Goal: Contribute content: Add original content to the website for others to see

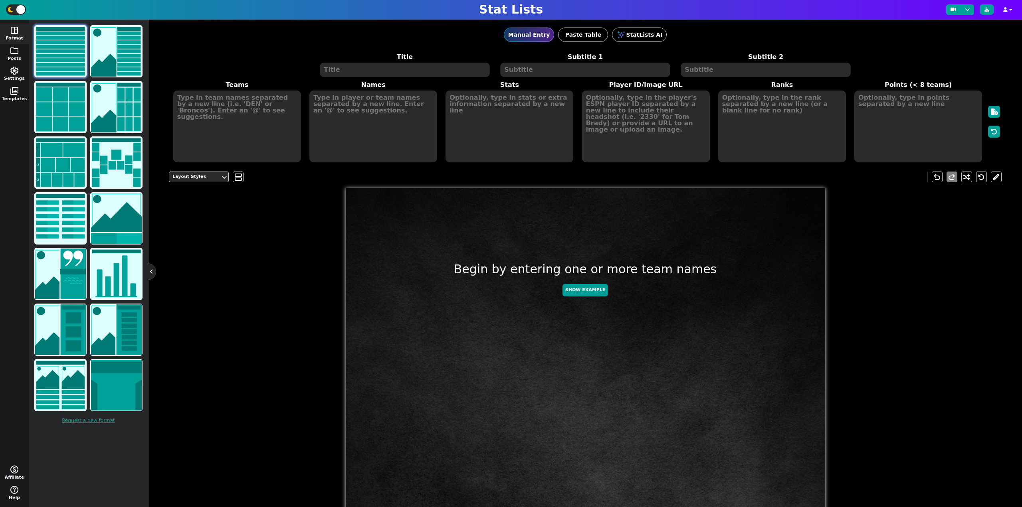
click at [432, 73] on textarea at bounding box center [405, 70] width 170 height 14
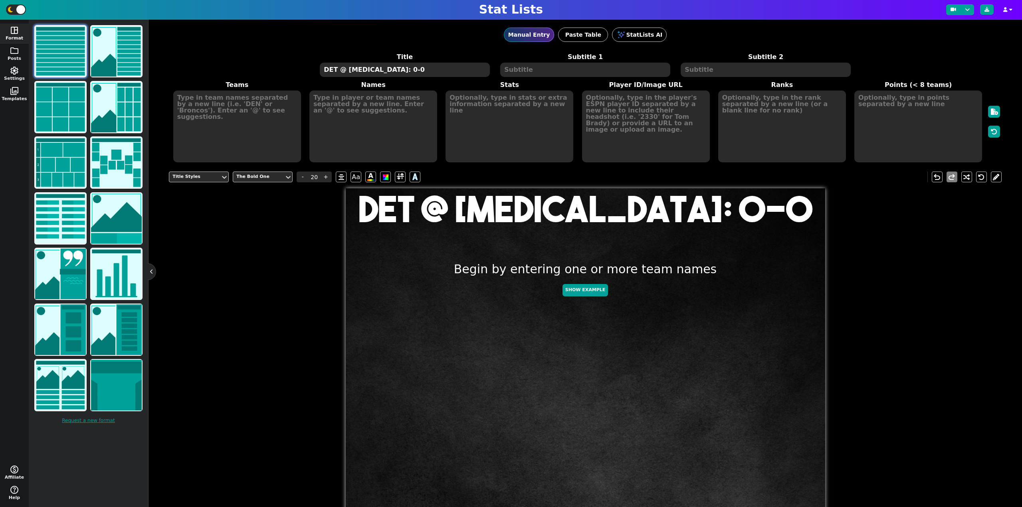
type textarea "DET @ [MEDICAL_DATA]: 0-0"
click at [229, 111] on textarea at bounding box center [237, 127] width 128 height 72
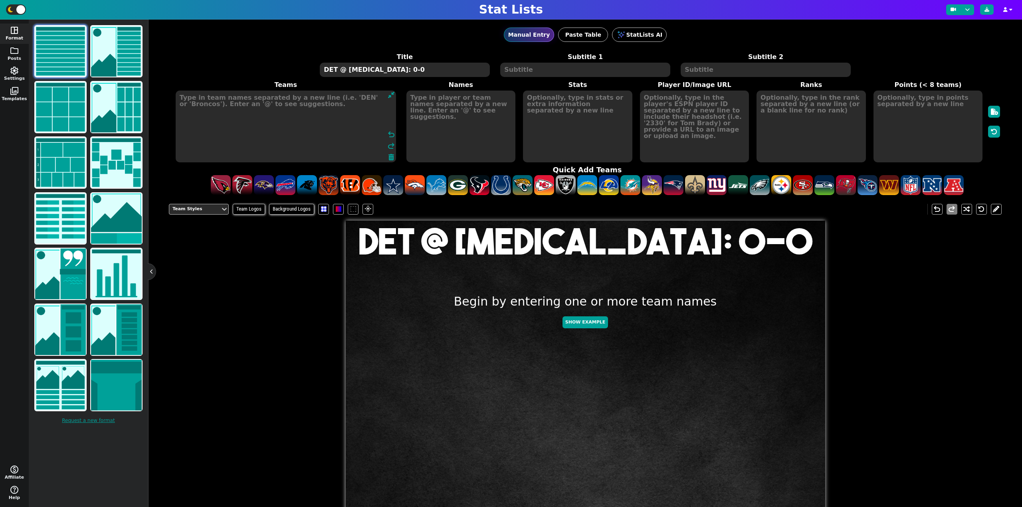
click at [229, 111] on textarea at bounding box center [286, 127] width 220 height 72
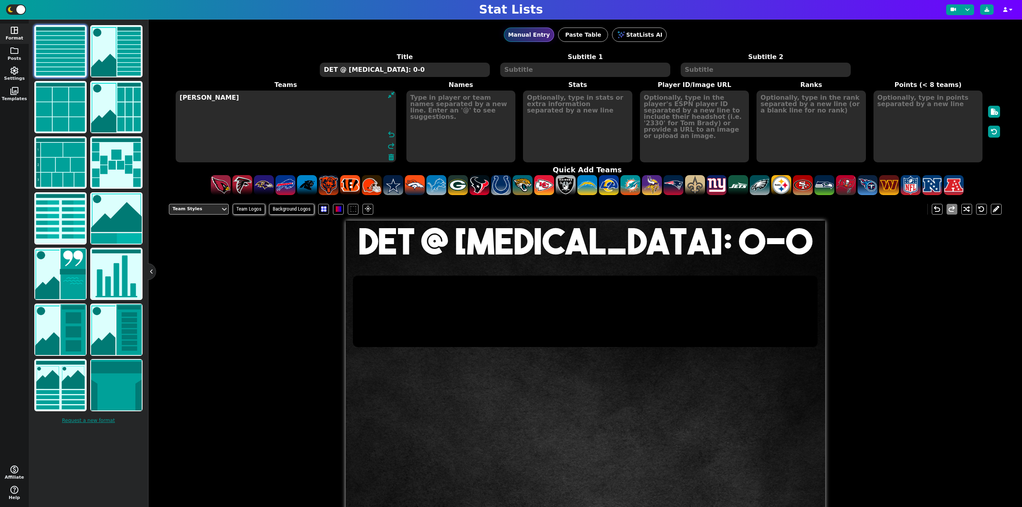
type textarea "J"
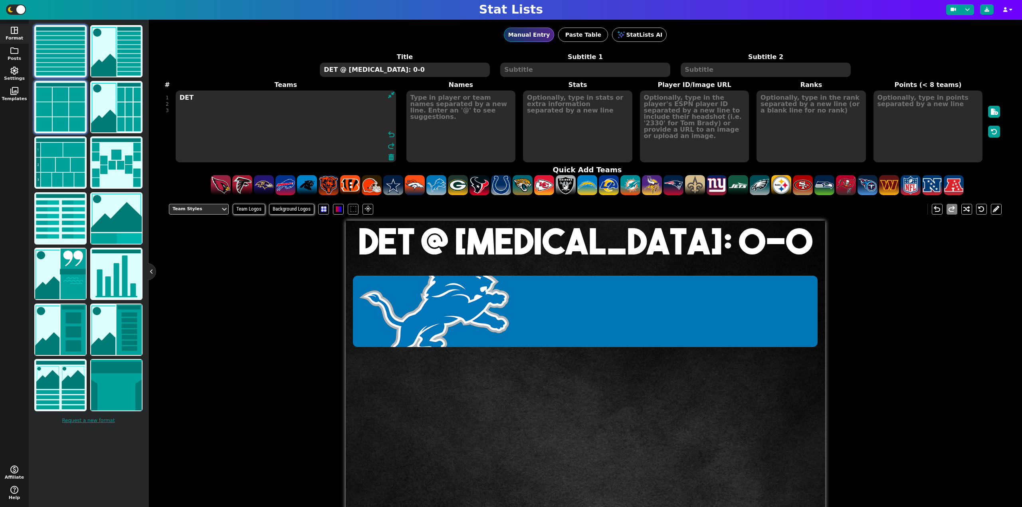
click at [57, 93] on img at bounding box center [60, 107] width 51 height 51
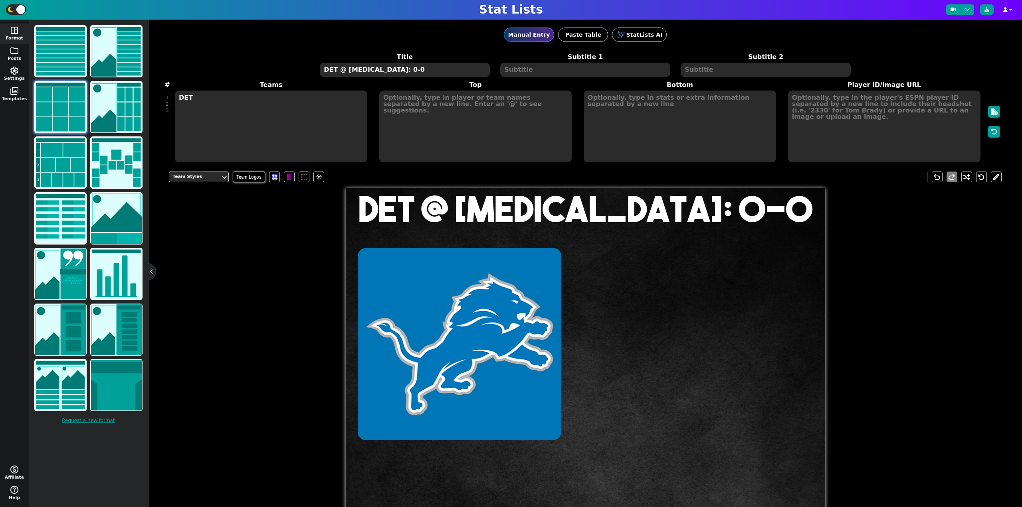
click at [192, 121] on textarea "DET" at bounding box center [271, 127] width 192 height 72
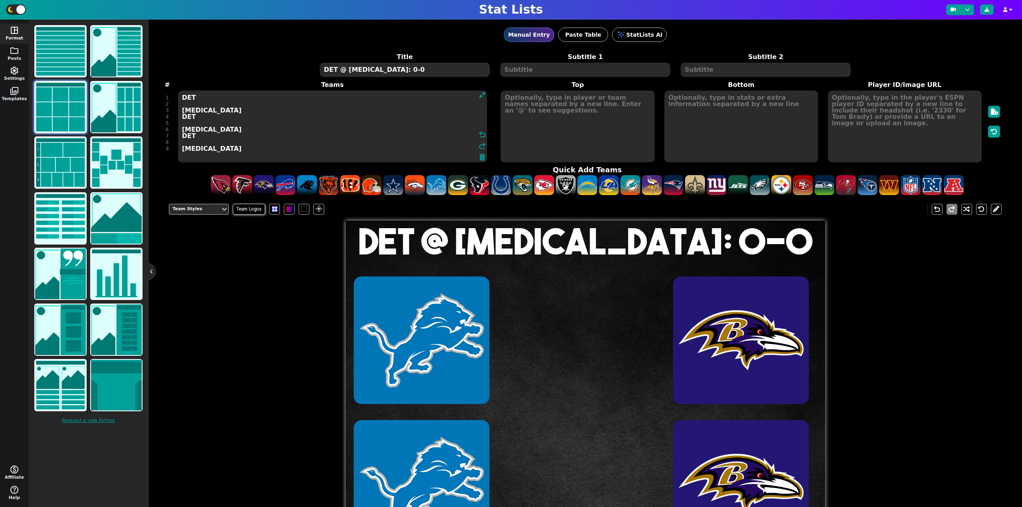
type textarea "DET [MEDICAL_DATA] DET [MEDICAL_DATA] DET [MEDICAL_DATA]"
click at [528, 132] on textarea at bounding box center [577, 127] width 154 height 72
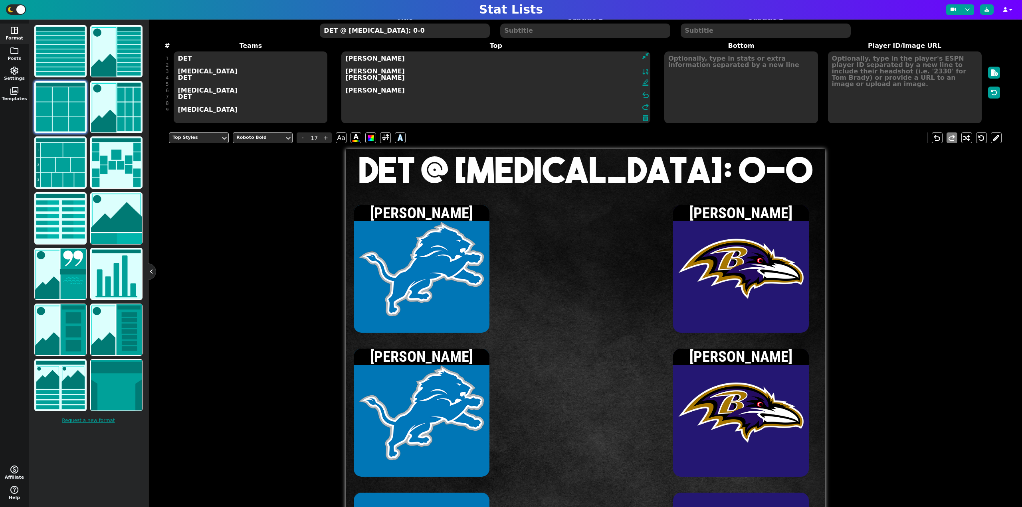
scroll to position [40, 0]
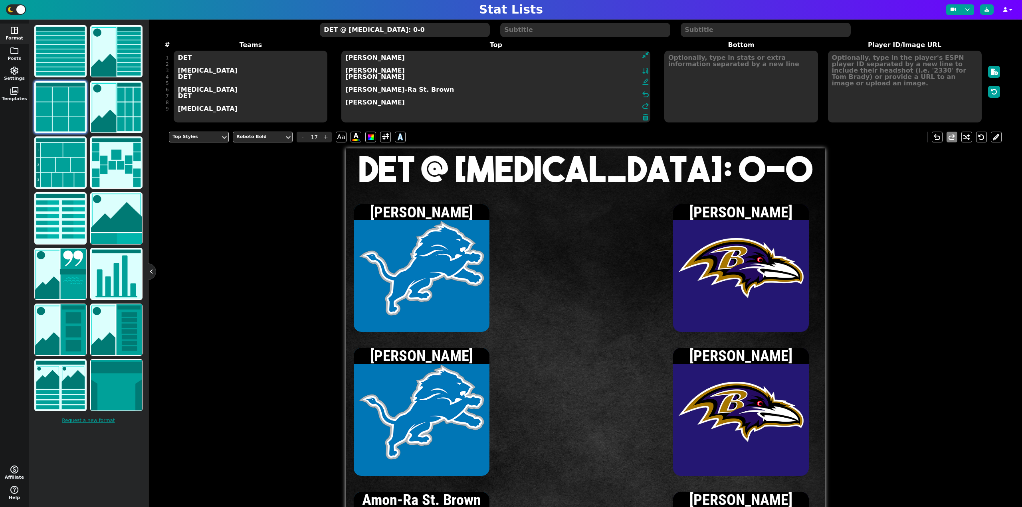
type textarea "[PERSON_NAME] [PERSON_NAME] [PERSON_NAME] [PERSON_NAME]-Ra St. Brown [PERSON_NA…"
click at [891, 63] on textarea at bounding box center [905, 87] width 154 height 72
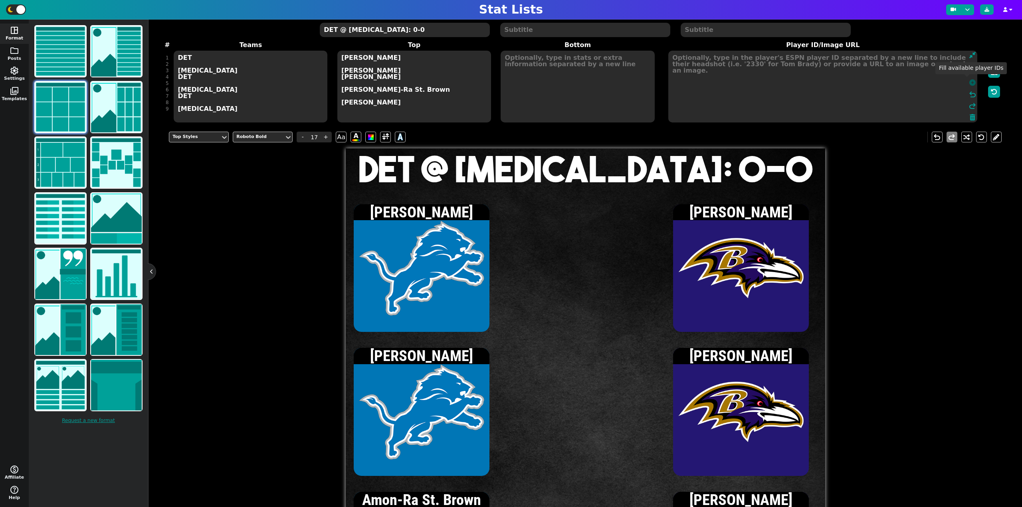
click at [969, 82] on icon at bounding box center [972, 82] width 6 height 6
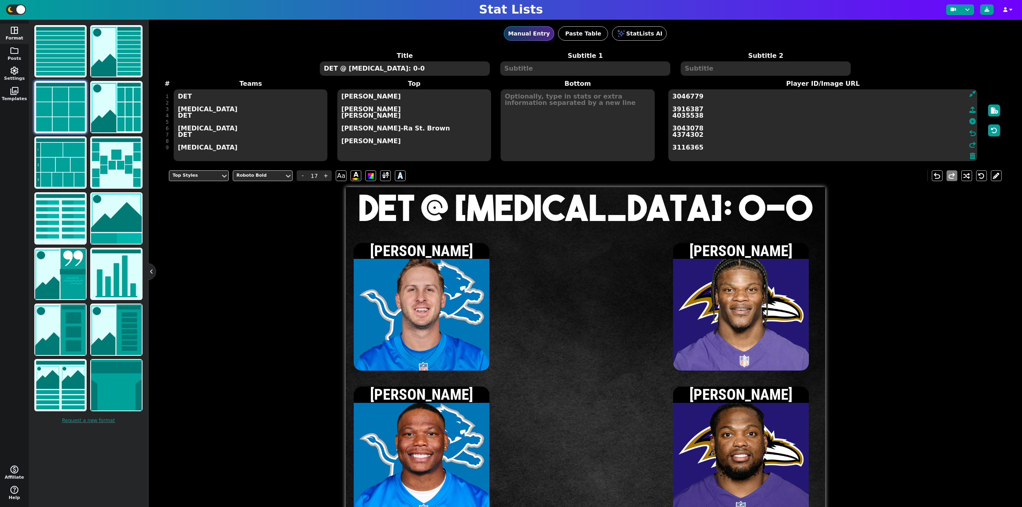
scroll to position [0, 0]
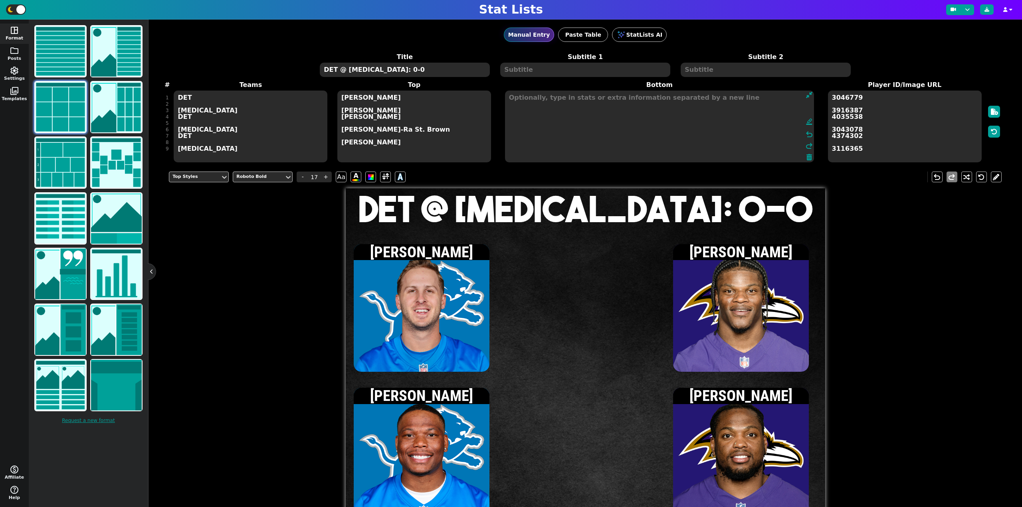
click at [552, 128] on textarea at bounding box center [659, 127] width 309 height 72
type input "15"
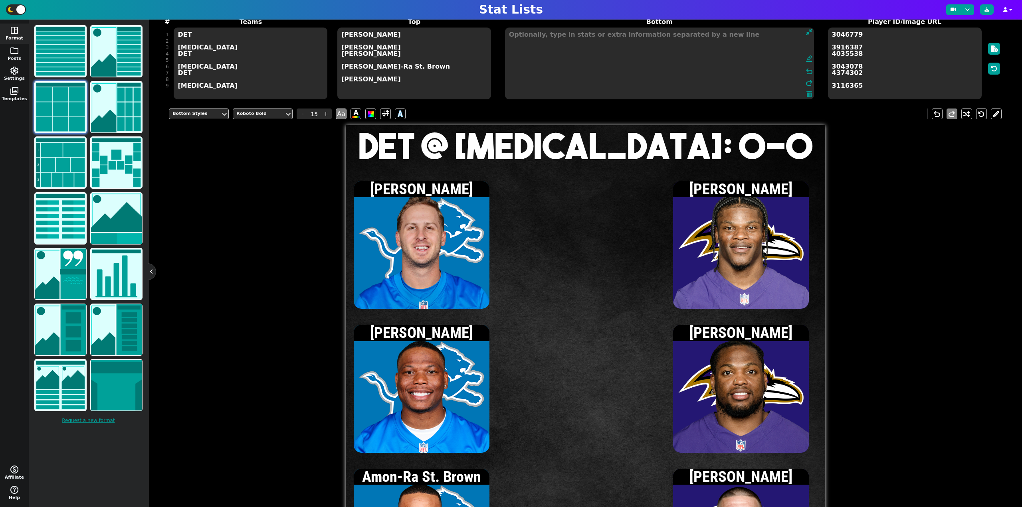
scroll to position [40, 0]
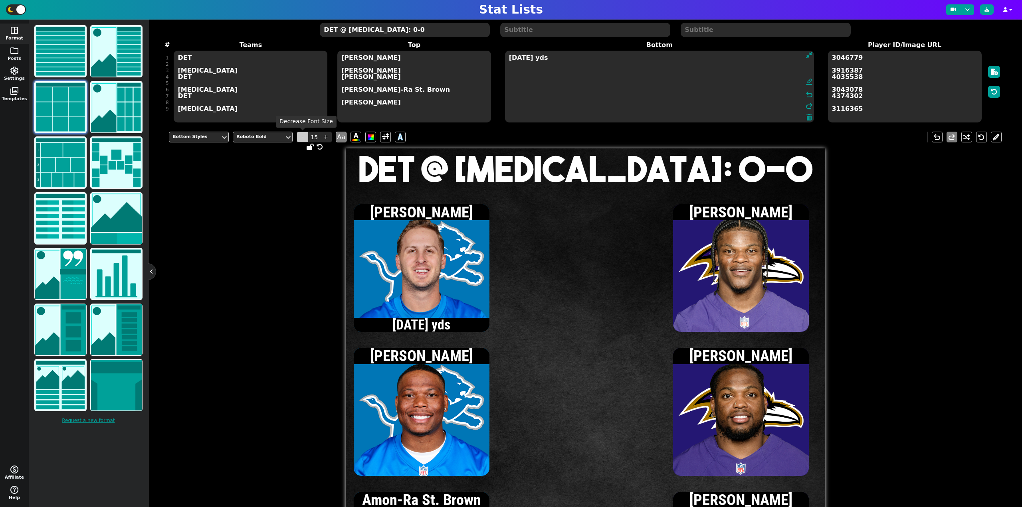
type textarea "[DATE] yds"
click at [299, 138] on span "-" at bounding box center [303, 137] width 12 height 11
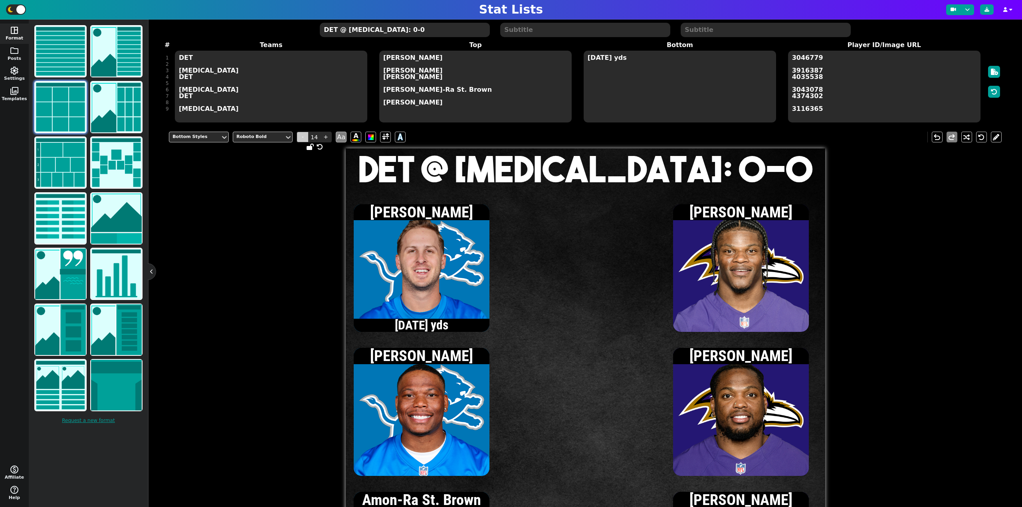
click at [299, 138] on span "-" at bounding box center [303, 137] width 12 height 11
type input "13"
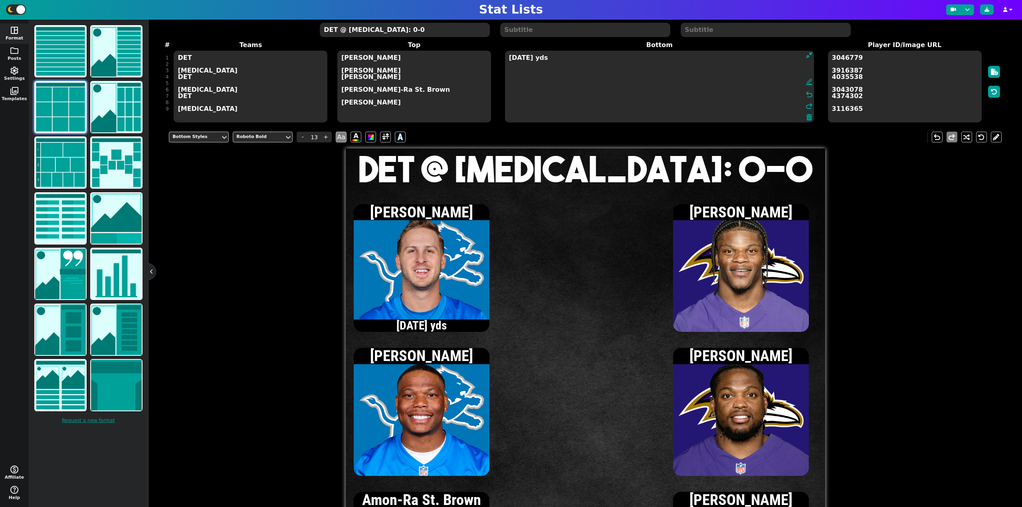
click at [587, 60] on textarea "[DATE] yds" at bounding box center [659, 87] width 309 height 72
click at [509, 59] on textarea "[DATE] yds" at bounding box center [659, 87] width 309 height 72
click at [510, 58] on textarea "[DATE] yds" at bounding box center [659, 87] width 309 height 72
click at [567, 65] on textarea "[DATE] yds" at bounding box center [659, 87] width 309 height 72
type textarea "[DATE] yds 1 rec, 7 yds"
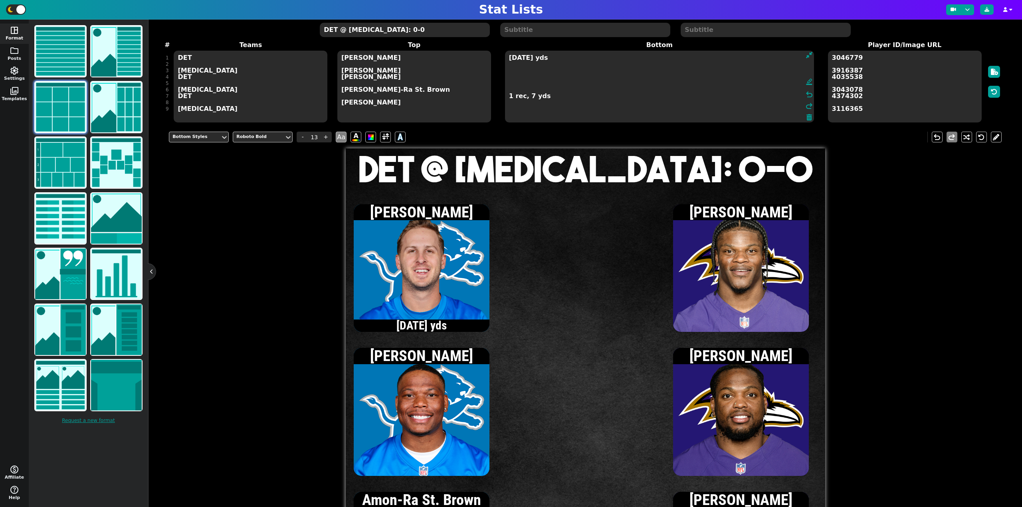
click at [366, 31] on textarea "DET @ [MEDICAL_DATA]: 0-0" at bounding box center [405, 30] width 170 height 14
type input "20"
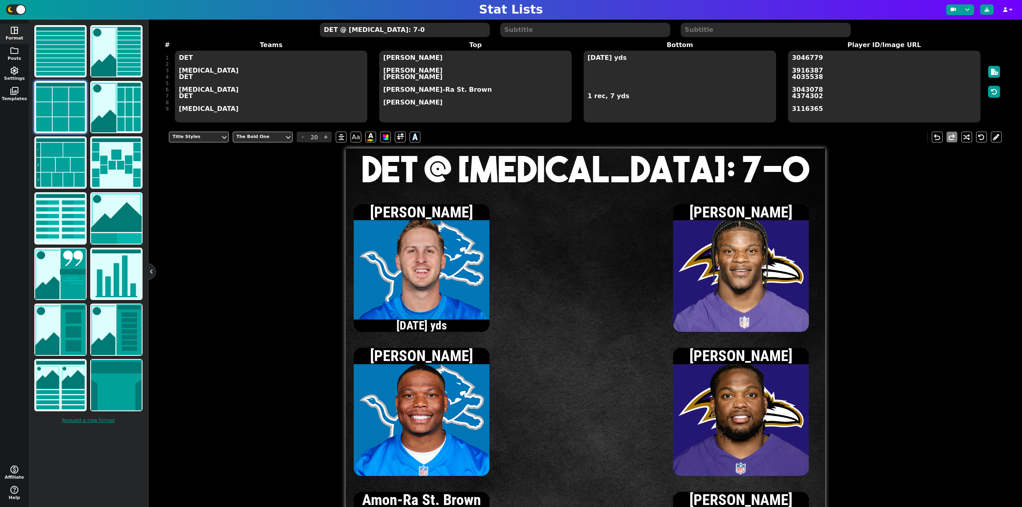
type textarea "DET @ [MEDICAL_DATA]: 7-0"
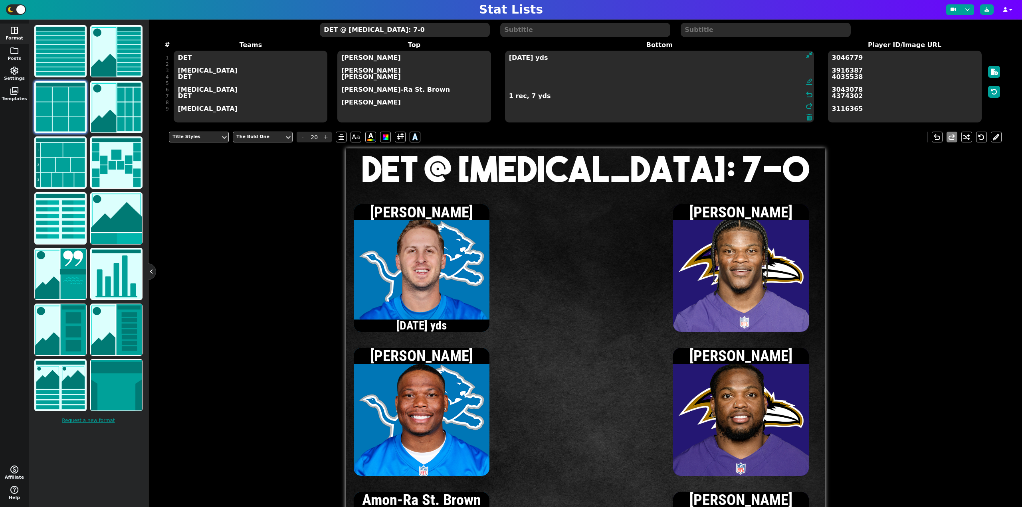
click at [614, 71] on textarea "[DATE] yds 1 rec, 7 yds" at bounding box center [659, 87] width 309 height 72
type input "13"
click at [550, 100] on textarea "[DATE] yds [DATE] yds 1 rec, 7 yds" at bounding box center [659, 87] width 309 height 72
click at [524, 90] on textarea "[DATE] yds [DATE] yds 1 rec, 7 yds 1 rec, 19 yds" at bounding box center [659, 87] width 309 height 72
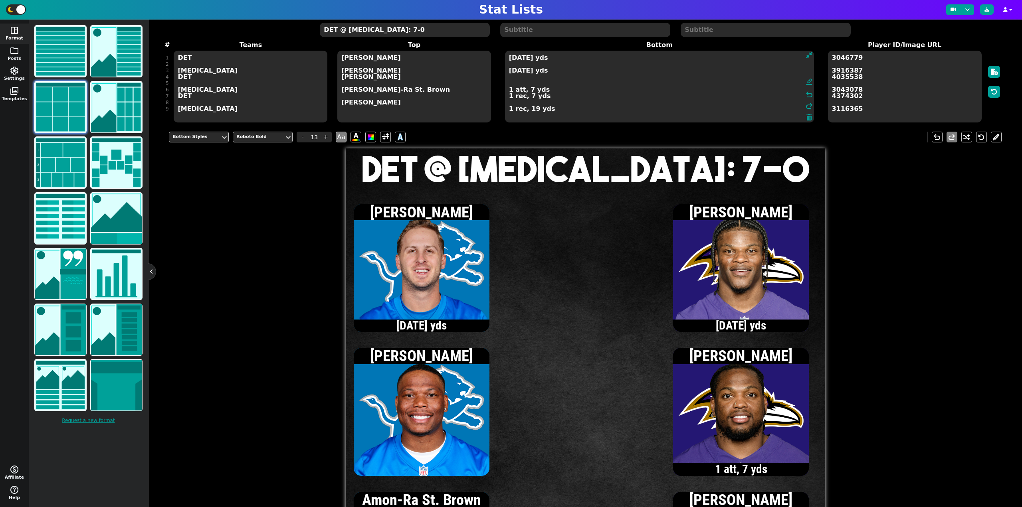
click at [511, 71] on textarea "[DATE] yds [DATE] yds 1 att, 7 yds 1 rec, 7 yds 1 rec, 19 yds" at bounding box center [659, 87] width 309 height 72
click at [510, 111] on textarea "[DATE] yds [DATE] yds 1 att, 7 yds 1 rec, 7 yds 1 rec, 19 yds" at bounding box center [659, 87] width 309 height 72
click at [509, 90] on textarea "[DATE] yds [DATE] yds 1 att, 7 yds 1 rec, 7 yds 2 rec, 27 yds" at bounding box center [659, 87] width 309 height 72
type textarea "[DATE] yds [DATE] yds 3 att, 36 yds, 1 TD 1 rec, 7 yds 2 rec, 27 yds"
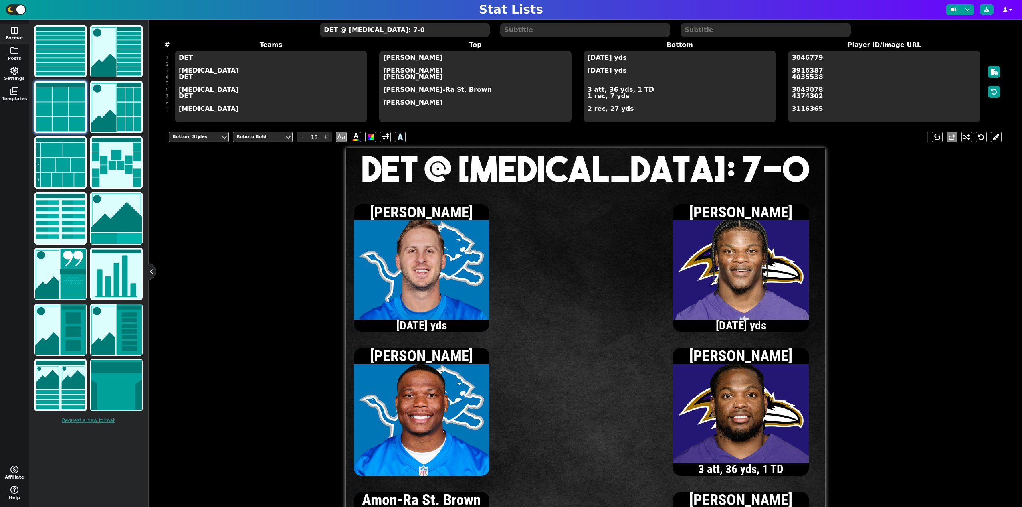
click at [415, 35] on textarea "DET @ [MEDICAL_DATA]: 7-0" at bounding box center [405, 30] width 170 height 14
type input "20"
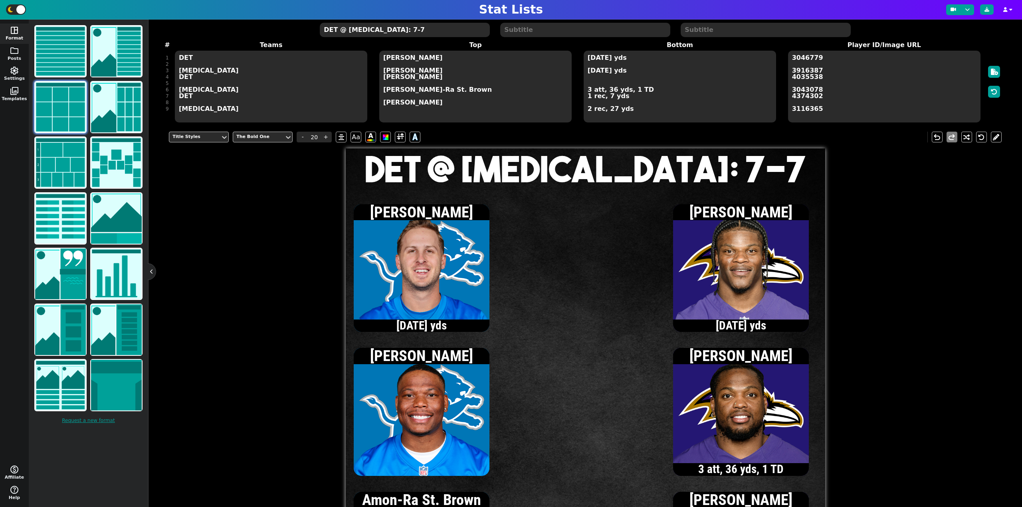
type textarea "DET @ [MEDICAL_DATA]: 7-7"
click at [587, 58] on textarea "[DATE] yds [DATE] yds 3 att, 36 yds, 1 TD 1 rec, 7 yds 2 rec, 27 yds" at bounding box center [679, 87] width 192 height 72
type input "13"
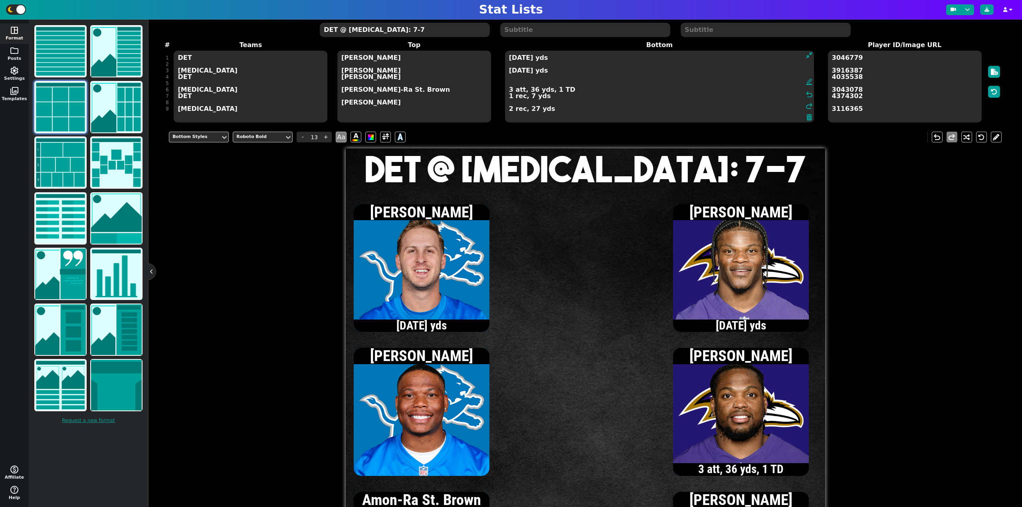
click at [508, 71] on textarea "[DATE] yds [DATE] yds 3 att, 36 yds, 1 TD 1 rec, 7 yds 2 rec, 27 yds" at bounding box center [659, 87] width 309 height 72
click at [510, 90] on textarea "[DATE] yds [DATE] yds 3 att, 36 yds, 1 TD 1 rec, 7 yds 2 rec, 27 yds" at bounding box center [659, 87] width 309 height 72
click at [515, 71] on textarea "[DATE] yds [DATE] yds 4 att, 36 yds, 1 TD 1 rec, 7 yds 2 rec, 27 yds" at bounding box center [659, 87] width 309 height 72
click at [520, 75] on textarea "[DATE] yds [DATE] yds 4 att, 36 yds, 1 TD 1 rec, 7 yds 2 rec, 27 yds" at bounding box center [659, 87] width 309 height 72
click at [508, 58] on textarea "[DATE] yds [DATE] yds 2 att, 3 yds 4 att, 36 yds, 1 TD 1 rec, 7 yds 2 rec, 27 y…" at bounding box center [659, 87] width 309 height 72
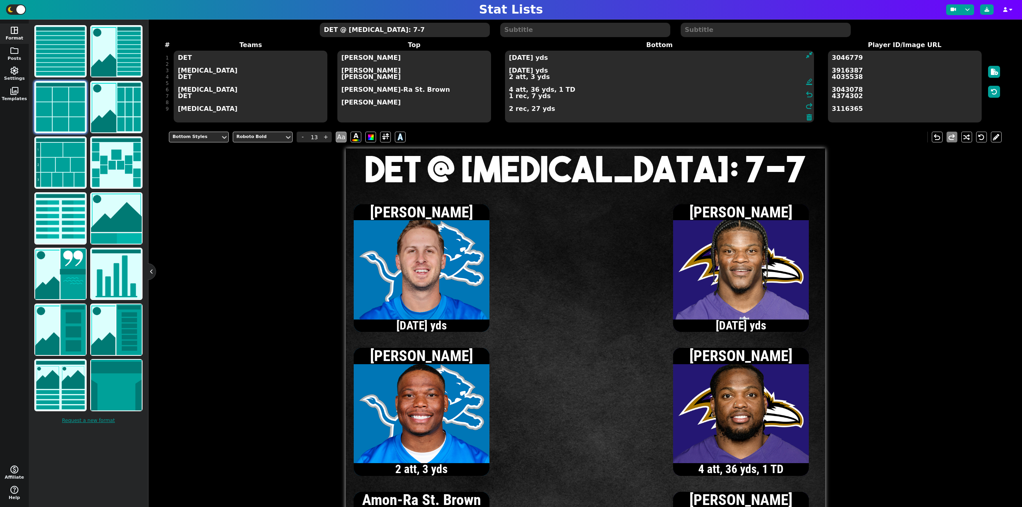
click at [509, 59] on textarea "[DATE] yds [DATE] yds 2 att, 3 yds 4 att, 36 yds, 1 TD 1 rec, 7 yds 2 rec, 27 y…" at bounding box center [659, 87] width 309 height 72
click at [509, 57] on textarea "[DATE] yds [DATE] yds 2 att, 3 yds 4 att, 36 yds, 1 TD 1 rec, 7 yds 2 rec, 27 y…" at bounding box center [659, 87] width 309 height 72
click at [509, 76] on textarea "[DATE] yds [DATE] yds 2 att, 3 yds 4 att, 36 yds, 1 TD 1 rec, 7 yds 2 rec, 27 y…" at bounding box center [659, 87] width 309 height 72
click at [510, 59] on textarea "[DATE] yds [DATE] yds 4 att, 12 yds 4 att, 36 yds, 1 TD 1 rec, 7 yds 2 rec, 27 …" at bounding box center [659, 87] width 309 height 72
click at [510, 78] on textarea "[DATE] yds [DATE] yds 4 att, 12 yds 4 att, 36 yds, 1 TD 1 rec, 7 yds 2 rec, 27 …" at bounding box center [659, 87] width 309 height 72
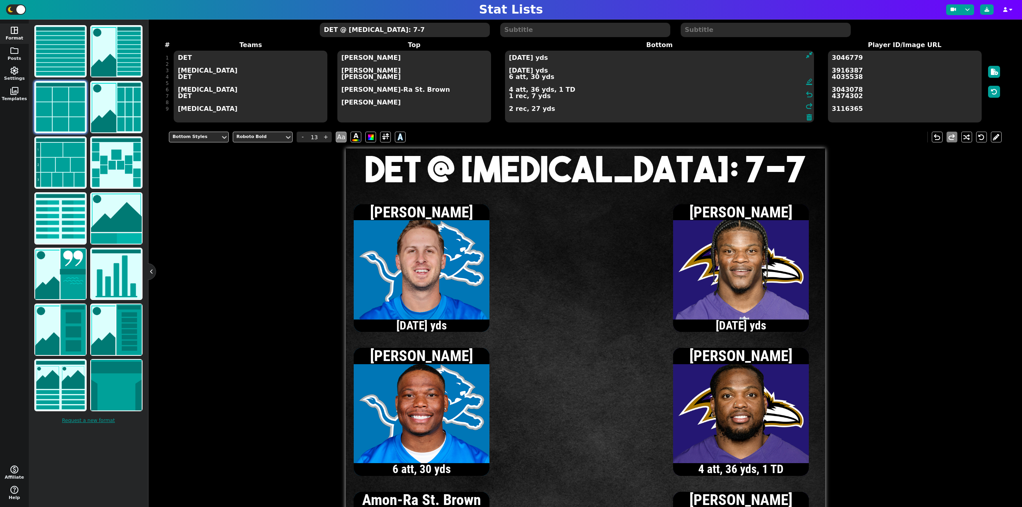
click at [509, 57] on textarea "[DATE] yds [DATE] yds 6 att, 30 yds 4 att, 36 yds, 1 TD 1 rec, 7 yds 2 rec, 27 …" at bounding box center [659, 87] width 309 height 72
click at [510, 79] on textarea "[DATE] yds [DATE] yds 6 att, 30 yds 4 att, 36 yds, 1 TD 1 rec, 7 yds 2 rec, 27 …" at bounding box center [659, 87] width 309 height 72
type textarea "[DATE] yds [DATE] yds 7 att, 31 yds, 1 TD 4 att, 36 yds, 1 TD 1 rec, 7 yds 2 re…"
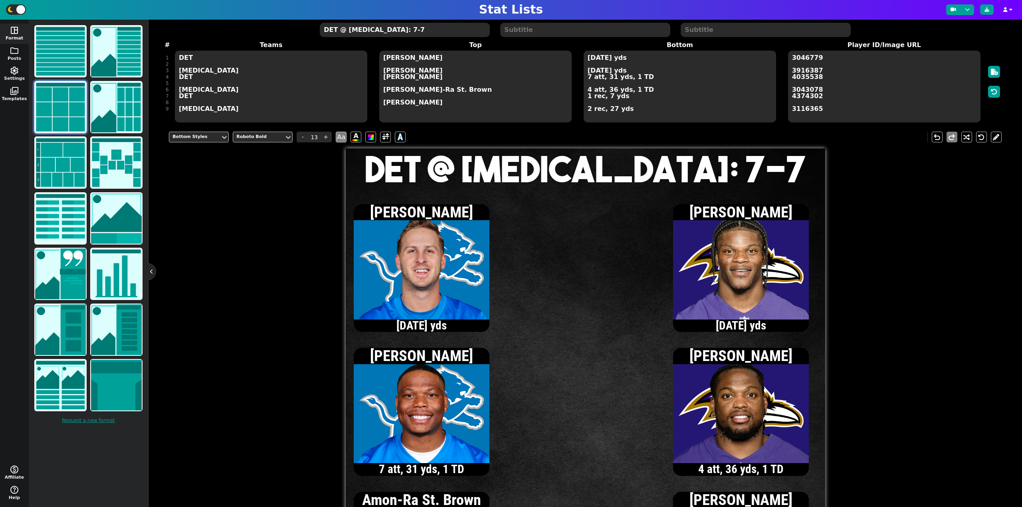
click at [366, 31] on textarea "DET @ [MEDICAL_DATA]: 7-7" at bounding box center [405, 30] width 170 height 14
type input "20"
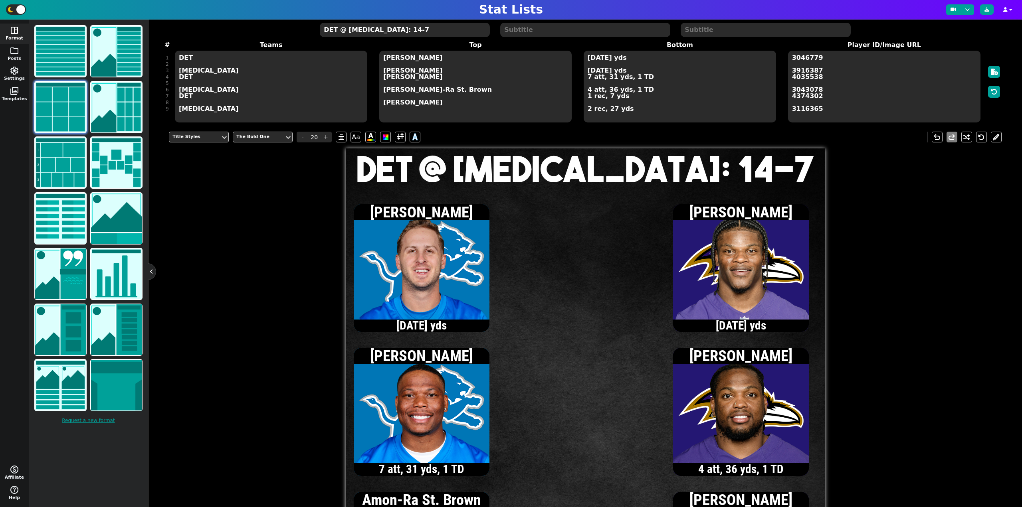
type textarea "DET @ [MEDICAL_DATA]: 14-7"
click at [587, 91] on textarea "[DATE] yds [DATE] yds 7 att, 31 yds, 1 TD 4 att, 36 yds, 1 TD 1 rec, 7 yds 2 re…" at bounding box center [679, 87] width 192 height 72
type input "13"
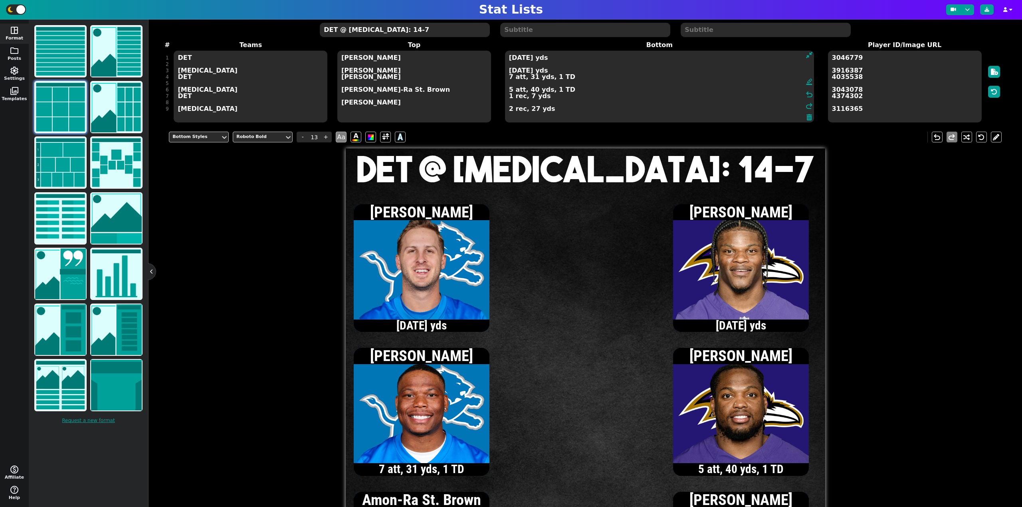
click at [508, 70] on textarea "[DATE] yds [DATE] yds 7 att, 31 yds, 1 TD 5 att, 40 yds, 1 TD 1 rec, 7 yds 2 re…" at bounding box center [659, 87] width 309 height 72
click at [508, 72] on textarea "[DATE] yds [DATE] yds 7 att, 31 yds, 1 TD 5 att, 40 yds, 1 TD 1 rec, 7 yds 2 re…" at bounding box center [659, 87] width 309 height 72
click at [509, 90] on textarea "[DATE] yds [DATE] yds 7 att, 31 yds, 1 TD 5 att, 40 yds, 1 TD 1 rec, 7 yds 2 re…" at bounding box center [659, 87] width 309 height 72
click at [514, 59] on textarea "[DATE] yds [DATE] yds 7 att, 31 yds, 1 TD 8 att, 41 yds, 1 TD 1 rec, 7 yds 2 re…" at bounding box center [659, 87] width 309 height 72
click at [509, 99] on textarea "11/14, 116 yds [DATE] yds 7 att, 31 yds, 1 TD 8 att, 41 yds, 1 TD 1 rec, 7 yds …" at bounding box center [659, 87] width 309 height 72
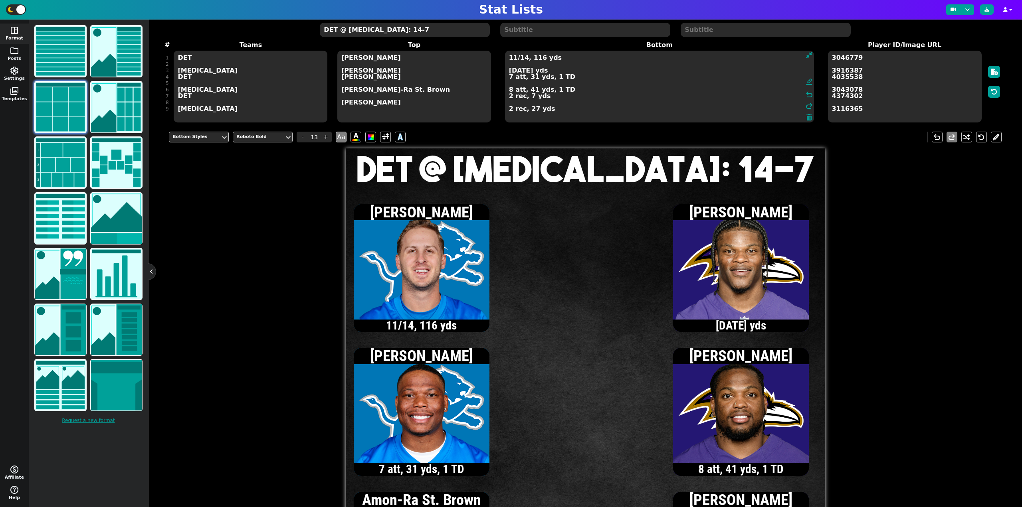
click at [509, 73] on textarea "11/14, 116 yds [DATE] yds 7 att, 31 yds, 1 TD 8 att, 41 yds, 1 TD 2 rec, 7 yds …" at bounding box center [659, 87] width 309 height 72
click at [511, 69] on textarea "11/14, 116 yds [DATE] yds 7 att, 31 yds, 1 TD 8 att, 41 yds, 1 TD 2 rec, 7 yds …" at bounding box center [659, 87] width 309 height 72
click at [509, 71] on textarea "11/14, 116 yds [DATE] yds 7 att, 31 yds, 1 TD 8 att, 41 yds, 1 TD 2 rec, 7 yds …" at bounding box center [659, 87] width 309 height 72
type textarea "11/14, 116 yds [DATE] yds, 1 TD 7 att, 31 yds, 1 TD 8 att, 41 yds, 1 TD 2 rec, …"
click at [387, 28] on textarea "DET @ [MEDICAL_DATA]: 14-7" at bounding box center [405, 30] width 170 height 14
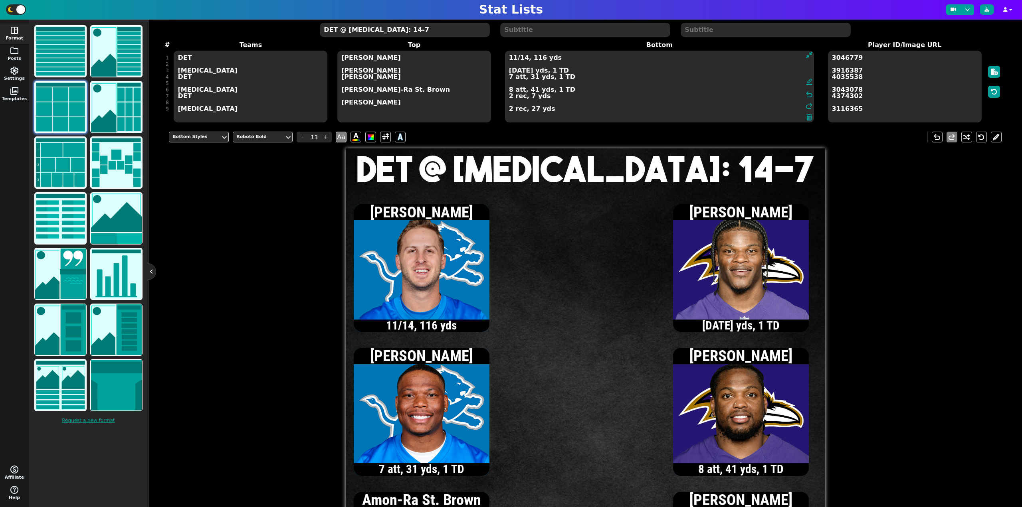
type input "20"
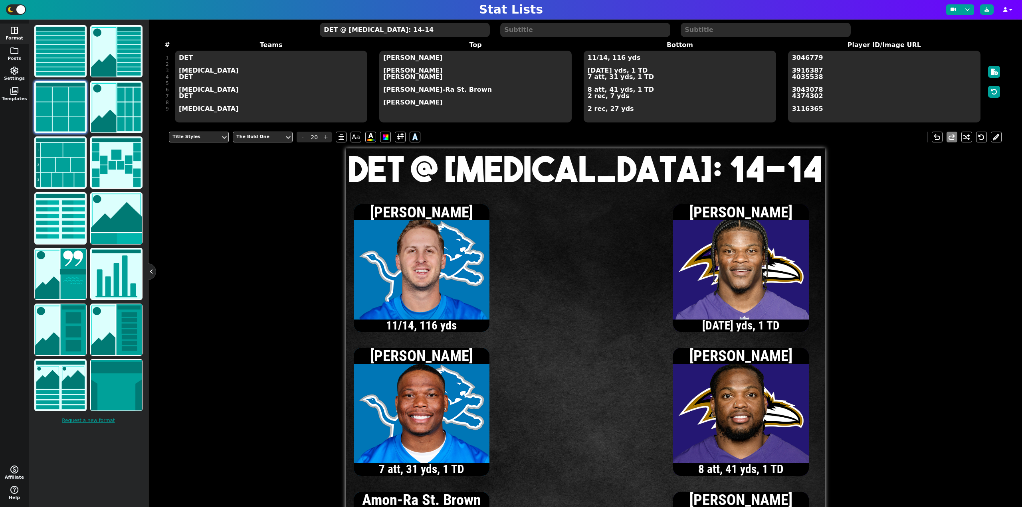
type textarea "DET @ [MEDICAL_DATA]: 14-14"
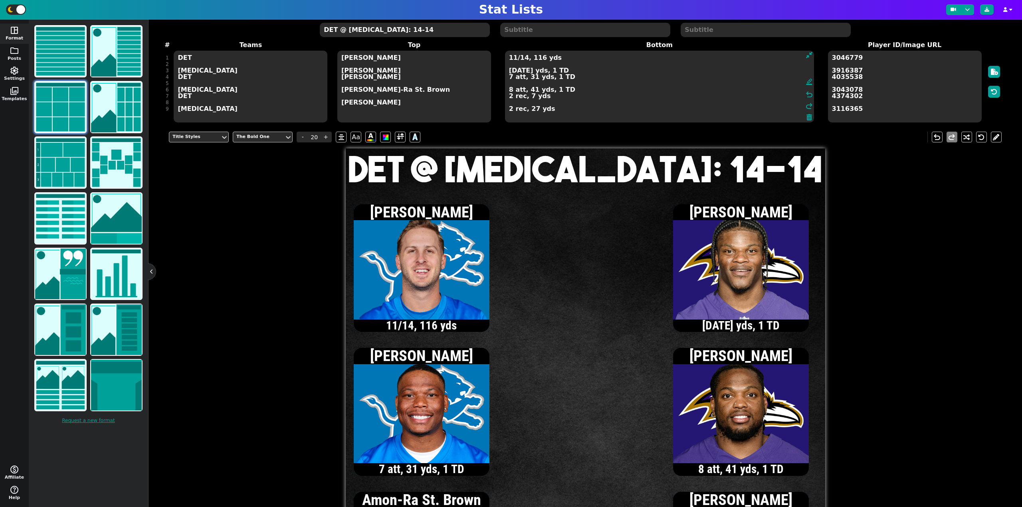
click at [591, 59] on textarea "11/14, 116 yds [DATE] yds, 1 TD 7 att, 31 yds, 1 TD 8 att, 41 yds, 1 TD 2 rec, …" at bounding box center [659, 87] width 309 height 72
type input "13"
click at [513, 59] on textarea "12/15, 120 yds [DATE] yds, 1 TD 7 att, 31 yds, 1 TD 8 att, 41 yds, 1 TD 2 rec, …" at bounding box center [659, 87] width 309 height 72
click at [510, 97] on textarea "13/16, 123 yds [DATE] yds, 1 TD 7 att, 31 yds, 1 TD 8 att, 41 yds, 1 TD 2 rec, …" at bounding box center [659, 87] width 309 height 72
click at [513, 58] on textarea "13/16, 123 yds [DATE] yds, 1 TD 7 att, 31 yds, 1 TD 8 att, 41 yds, 1 TD 3 rec, …" at bounding box center [659, 87] width 309 height 72
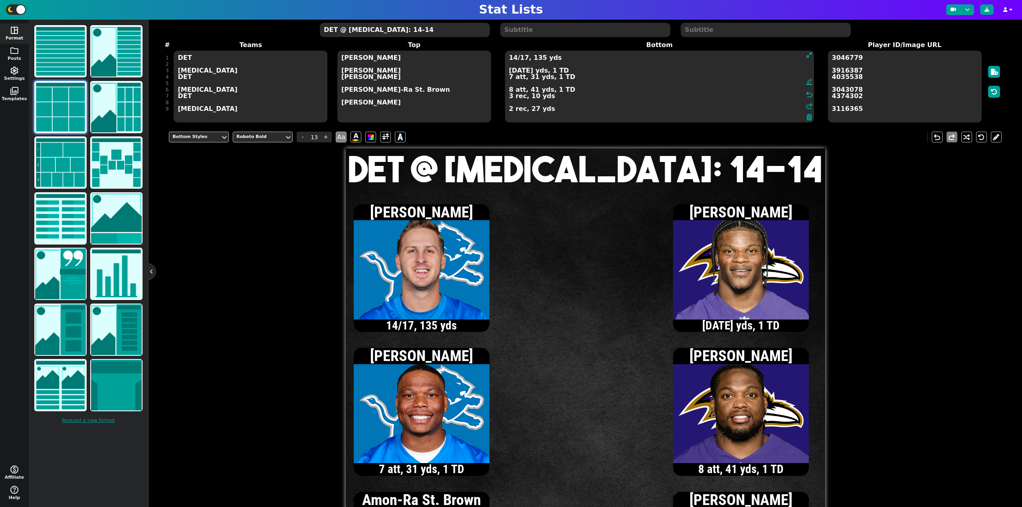
click at [509, 99] on textarea "14/17, 135 yds [DATE] yds, 1 TD 7 att, 31 yds, 1 TD 8 att, 41 yds, 1 TD 3 rec, …" at bounding box center [659, 87] width 309 height 72
click at [510, 71] on textarea "14/17, 135 yds [DATE] yds, 1 TD 7 att, 31 yds, 1 TD 8 att, 41 yds, 1 TD 4 rec, …" at bounding box center [659, 87] width 309 height 72
click at [510, 91] on textarea "14/17, 135 yds [DATE] yds, 1 TD 7 att, 31 yds, 1 TD 8 att, 41 yds, 1 TD 4 rec, …" at bounding box center [659, 87] width 309 height 72
click at [509, 71] on textarea "14/17, 135 yds [DATE] yds, 1 TD 7 att, 31 yds, 1 TD 9 att, 43 yds, 1 TD 4 rec, …" at bounding box center [659, 87] width 309 height 72
click at [509, 111] on textarea "14/17, 135 yds [DATE] yds, 1 TD 7 att, 31 yds, 1 TD 9 att, 43 yds, 1 TD 4 rec, …" at bounding box center [659, 87] width 309 height 72
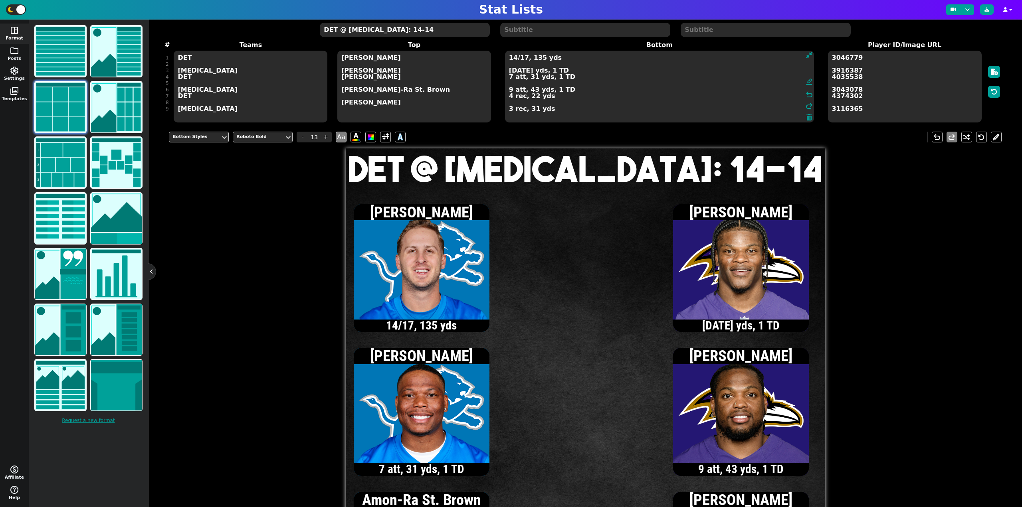
click at [512, 71] on textarea "14/17, 135 yds [DATE] yds, 1 TD 7 att, 31 yds, 1 TD 9 att, 43 yds, 1 TD 4 rec, …" at bounding box center [659, 87] width 309 height 72
click at [509, 91] on textarea "14/17, 135 yds 11/13, 115 yds, 1 TD 7 att, 31 yds, 1 TD 9 att, 43 yds, 1 TD 4 r…" at bounding box center [659, 87] width 309 height 72
click at [514, 70] on textarea "14/17, 135 yds 11/13, 115 yds, 1 TD 7 att, 31 yds, 1 TD 10 att, 47 yds, 1 TD 4 …" at bounding box center [659, 87] width 309 height 72
click at [513, 71] on textarea "14/17, 135 yds 12/14, 130 yds, 1 TD 7 att, 31 yds, 1 TD 10 att, 47 yds, 1 TD 4 …" at bounding box center [659, 87] width 309 height 72
click at [510, 109] on textarea "14/17, 135 yds 13/15, 149 yds, 1 TD 7 att, 31 yds, 1 TD 10 att, 47 yds, 1 TD 4 …" at bounding box center [659, 87] width 309 height 72
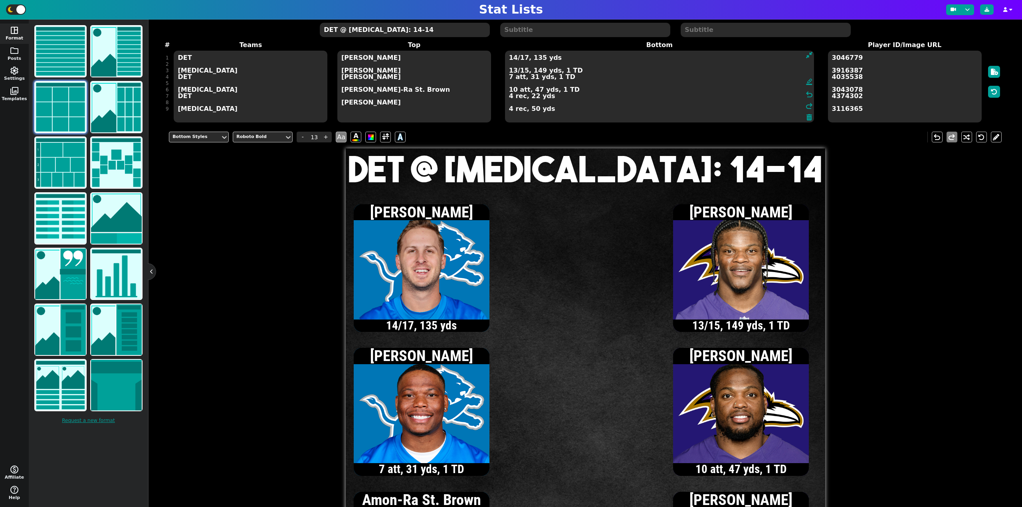
click at [512, 71] on textarea "14/17, 135 yds 13/15, 149 yds, 1 TD 7 att, 31 yds, 1 TD 10 att, 47 yds, 1 TD 4 …" at bounding box center [659, 87] width 309 height 72
click at [509, 110] on textarea "14/17, 135 yds 14/16, 163 yds, 2 TD 7 att, 31 yds, 1 TD 10 att, 47 yds, 1 TD 4 …" at bounding box center [659, 87] width 309 height 72
type textarea "14/17, 135 yds 14/16, 163 yds, 2 TD 7 att, 31 yds, 1 TD 10 att, 47 yds, 1 TD 4 …"
click at [396, 34] on textarea "DET @ [MEDICAL_DATA]: 14-14" at bounding box center [405, 30] width 170 height 14
type input "20"
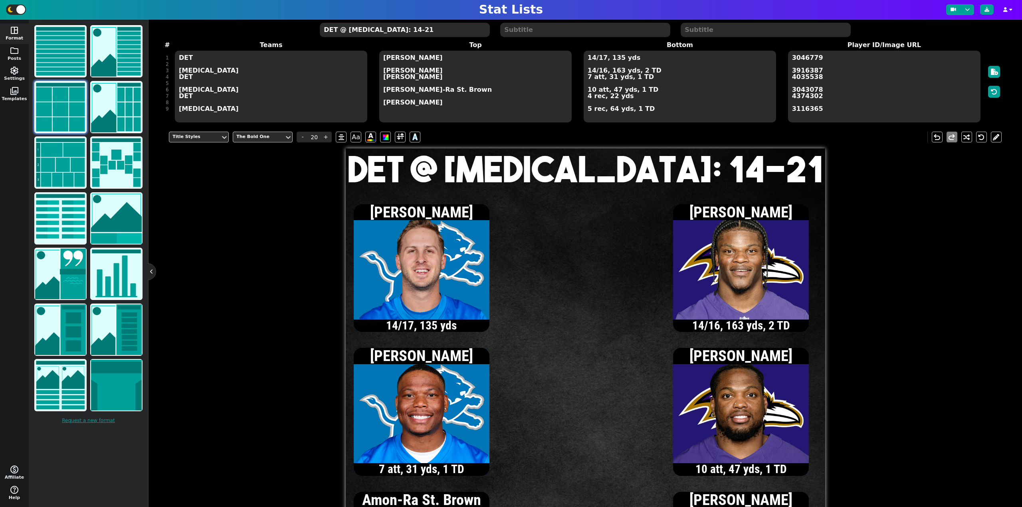
type textarea "DET @ [MEDICAL_DATA]: 14-21"
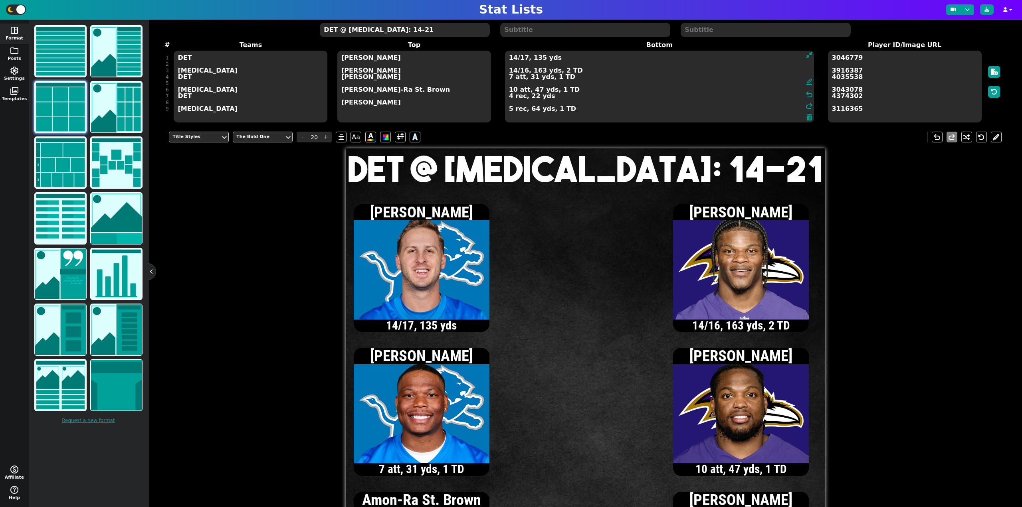
click at [592, 59] on textarea "14/17, 135 yds 14/16, 163 yds, 2 TD 7 att, 31 yds, 1 TD 10 att, 47 yds, 1 TD 4 …" at bounding box center [659, 87] width 309 height 72
type input "13"
click at [512, 60] on textarea "15/19, 142 yds 14/16, 163 yds, 2 TD 7 att, 31 yds, 1 TD 10 att, 47 yds, 1 TD 4 …" at bounding box center [659, 87] width 309 height 72
click at [509, 97] on textarea "16/20, 159 yds 14/16, 163 yds, 2 TD 7 att, 31 yds, 1 TD 10 att, 47 yds, 1 TD 4 …" at bounding box center [659, 87] width 309 height 72
click at [515, 59] on textarea "16/20, 159 yds 14/16, 163 yds, 2 TD 7 att, 31 yds, 1 TD 10 att, 47 yds, 1 TD 5 …" at bounding box center [659, 87] width 309 height 72
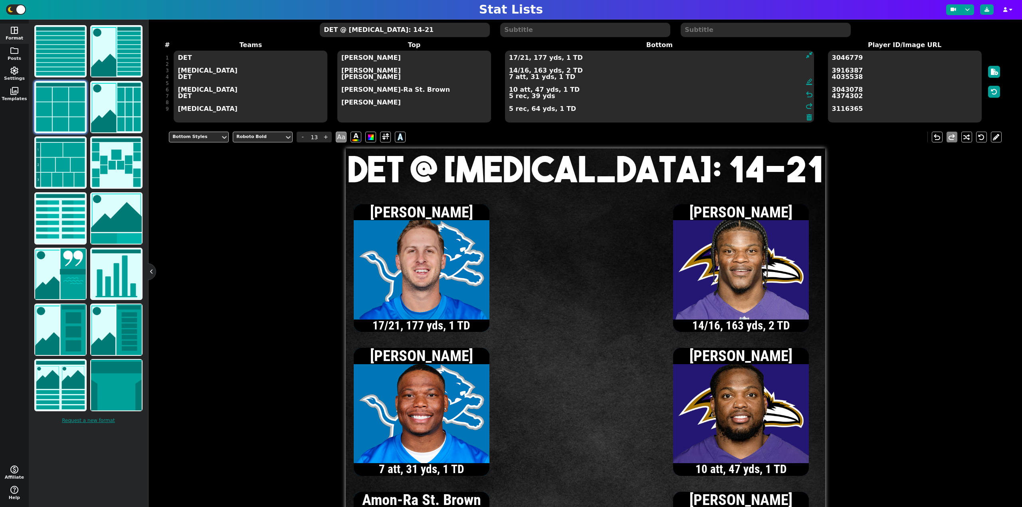
click at [510, 97] on textarea "17/21, 177 yds, 1 TD 14/16, 163 yds, 2 TD 7 att, 31 yds, 1 TD 10 att, 47 yds, 1…" at bounding box center [659, 87] width 309 height 72
type textarea "17/21, 177 yds, 1 TD 14/16, 163 yds, 2 TD 7 att, 31 yds, 1 TD 10 att, 47 yds, 1…"
click at [370, 32] on textarea "DET @ [MEDICAL_DATA]: 14-21" at bounding box center [405, 30] width 170 height 14
type input "20"
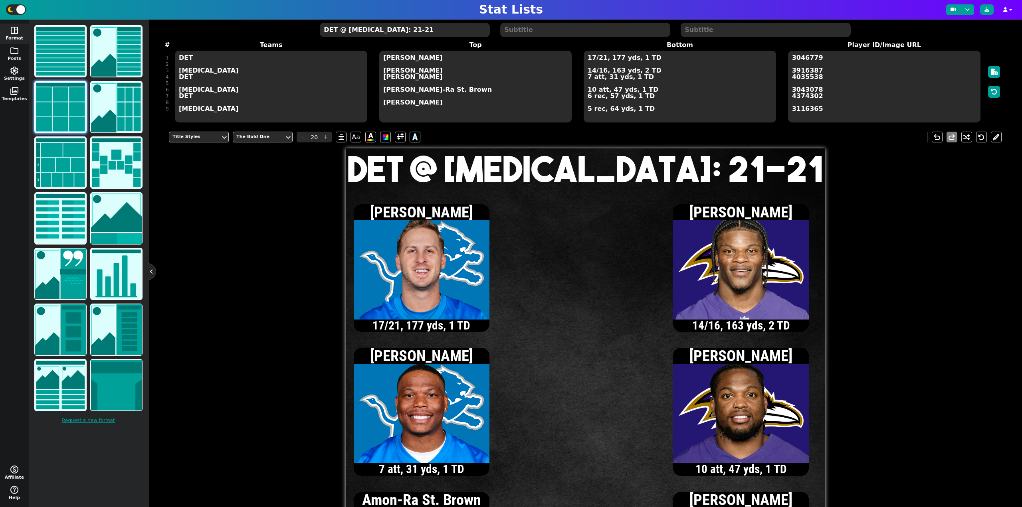
type textarea "DET @ [MEDICAL_DATA]: 21-21"
click at [591, 71] on textarea "17/21, 177 yds, 1 TD 14/16, 163 yds, 2 TD 7 att, 31 yds, 1 TD 10 att, 47 yds, 1…" at bounding box center [679, 87] width 192 height 72
type input "13"
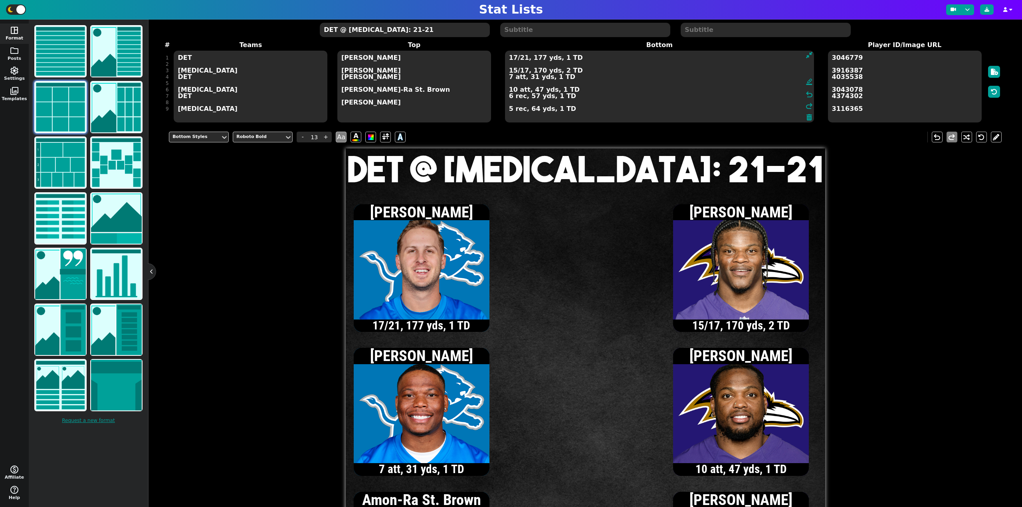
click at [523, 71] on textarea "17/21, 177 yds, 1 TD 15/17, 170 yds, 2 TD 7 att, 31 yds, 1 TD 10 att, 47 yds, 1…" at bounding box center [659, 87] width 309 height 72
click at [510, 77] on textarea "17/21, 177 yds, 1 TD 15/18, 170 yds, 2 TD 7 att, 31 yds, 1 TD 10 att, 47 yds, 1…" at bounding box center [659, 87] width 309 height 72
click at [523, 59] on textarea "17/21, 177 yds, 1 TD 15/18, 170 yds, 2 TD 8 att, 42 yds, 1 TD 10 att, 47 yds, 1…" at bounding box center [659, 87] width 309 height 72
click at [509, 77] on textarea "17/22, 177 yds, 1 TD 15/18, 170 yds, 2 TD 8 att, 42 yds, 1 TD 10 att, 47 yds, 1…" at bounding box center [659, 87] width 309 height 72
click at [512, 58] on textarea "17/22, 177 yds, 1 TD 15/18, 170 yds, 2 TD 9 att, 114 yds, 1 TD 10 att, 47 yds, …" at bounding box center [659, 87] width 309 height 72
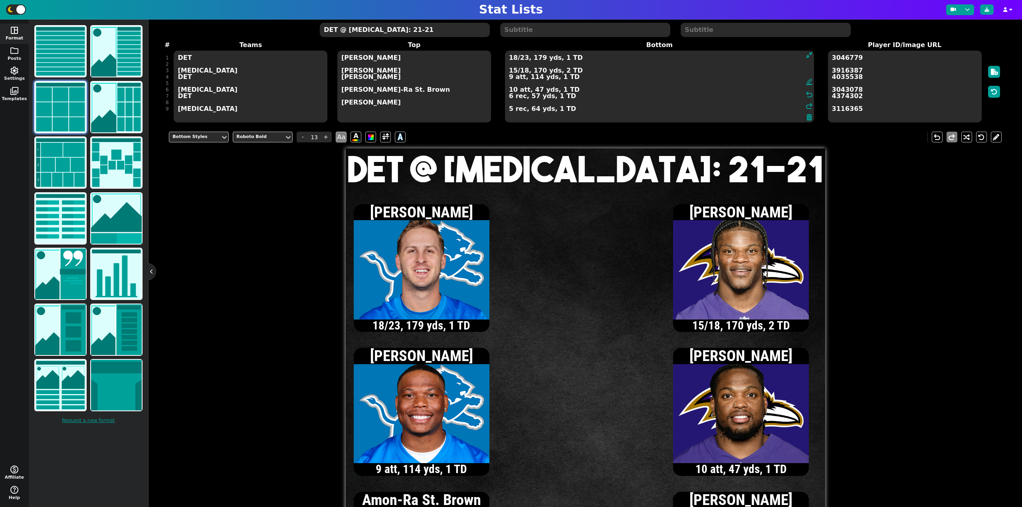
type textarea "18/23, 179 yds, 1 TD 15/18, 170 yds, 2 TD 9 att, 114 yds, 1 TD 10 att, 47 yds, …"
click at [370, 30] on textarea "DET @ [MEDICAL_DATA]: 21-21" at bounding box center [405, 30] width 170 height 14
type input "20"
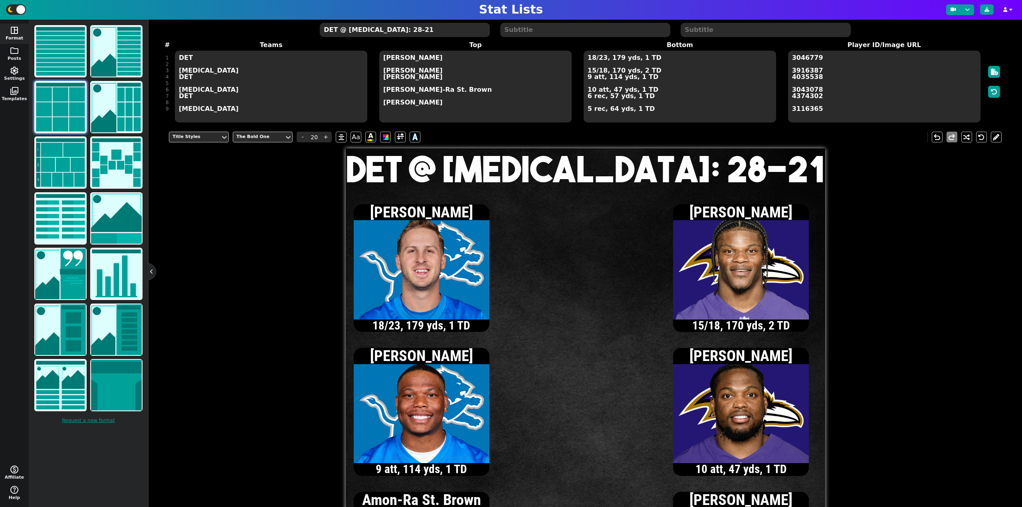
type textarea "DET @ [MEDICAL_DATA]: 28-21"
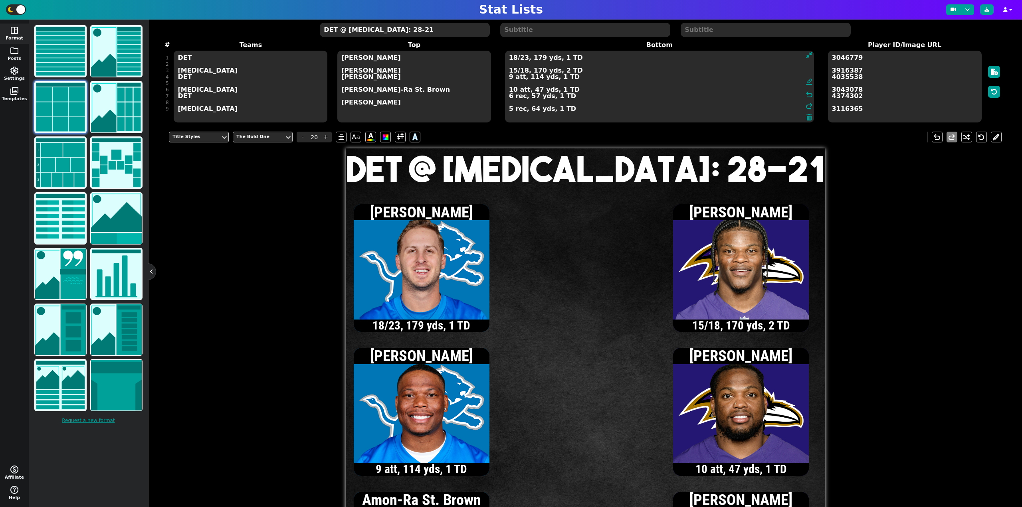
click at [592, 71] on textarea "18/23, 179 yds, 1 TD 15/18, 170 yds, 2 TD 9 att, 114 yds, 1 TD 10 att, 47 yds, …" at bounding box center [659, 87] width 309 height 72
type input "13"
click at [513, 89] on textarea "18/23, 179 yds, 1 TD 16/20, 190 yds, 2 TD 9 att, 114 yds, 1 TD 10 att, 47 yds, …" at bounding box center [659, 87] width 309 height 72
click at [513, 70] on textarea "18/23, 179 yds, 1 TD 16/20, 190 yds, 2 TD 9 att, 114 yds, 1 TD 11 att, 50 yds, …" at bounding box center [659, 87] width 309 height 72
type textarea "18/23, 179 yds, 1 TD 17/22, 206 yds, 2 TD 9 att, 114 yds, 1 TD 11 att, 50 yds, …"
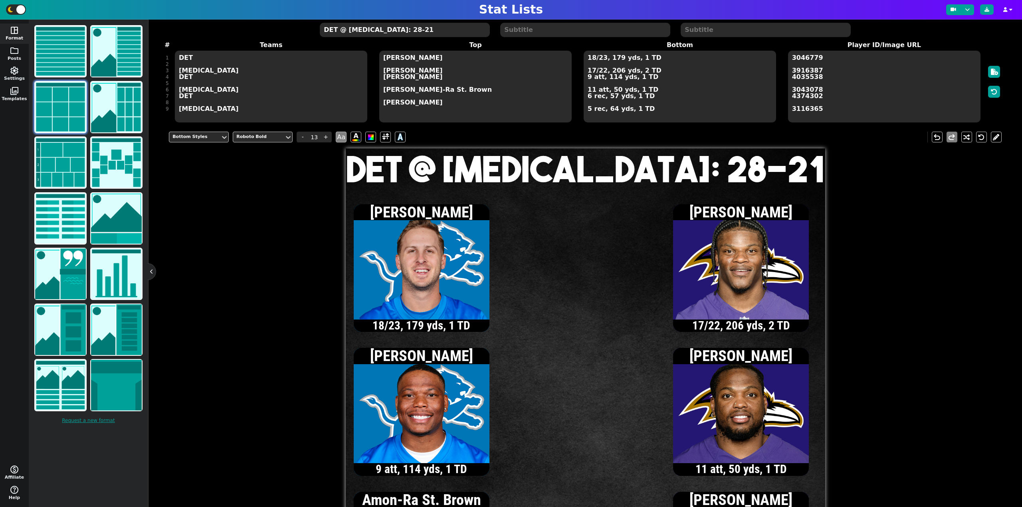
click at [403, 29] on textarea "DET @ [MEDICAL_DATA]: 28-21" at bounding box center [405, 30] width 170 height 14
type input "20"
type textarea "DET @ [MEDICAL_DATA]: 28-24"
click at [601, 60] on textarea "18/23, 179 yds, 1 TD 17/22, 206 yds, 2 TD 9 att, 114 yds, 1 TD 11 att, 50 yds, …" at bounding box center [679, 87] width 192 height 72
type input "13"
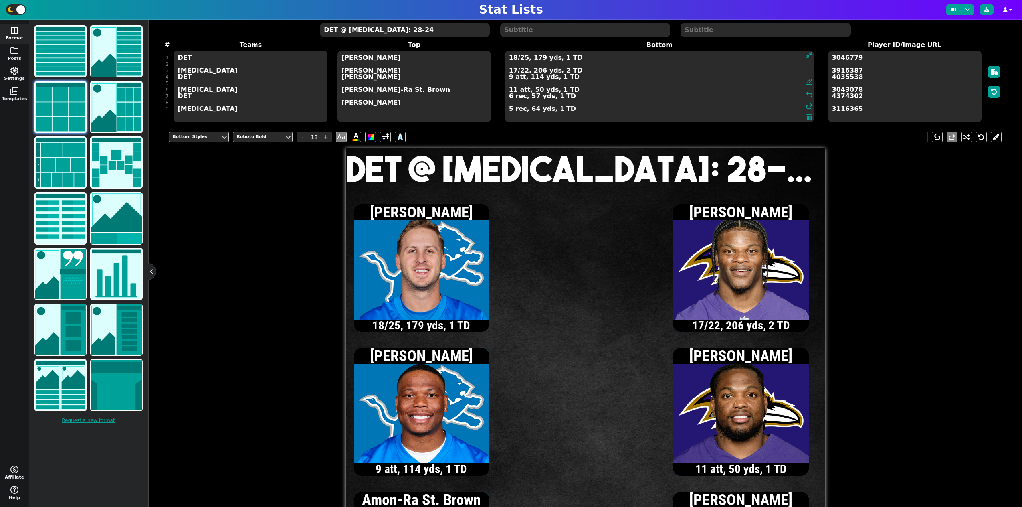
click at [514, 92] on textarea "18/25, 179 yds, 1 TD 17/22, 206 yds, 2 TD 9 att, 114 yds, 1 TD 11 att, 50 yds, …" at bounding box center [659, 87] width 309 height 72
click at [511, 87] on textarea "18/25, 179 yds, 1 TD 17/22, 206 yds, 2 TD 9 att, 114 yds, 1 TD 11 att, 50 yds, …" at bounding box center [659, 87] width 309 height 72
click at [513, 89] on textarea "18/25, 179 yds, 1 TD 17/22, 206 yds, 2 TD 9 att, 114 yds, 1 TD 11 att, 50 yds, …" at bounding box center [659, 87] width 309 height 72
click at [509, 79] on textarea "18/25, 179 yds, 1 TD 17/22, 206 yds, 2 TD 9 att, 114 yds, 1 TD 12 att, 50 yds, …" at bounding box center [659, 87] width 309 height 72
click at [523, 59] on textarea "18/25, 179 yds, 1 TD 17/22, 206 yds, 2 TD 10 att, 117 yds, 1 TD 12 att, 50 yds,…" at bounding box center [659, 87] width 309 height 72
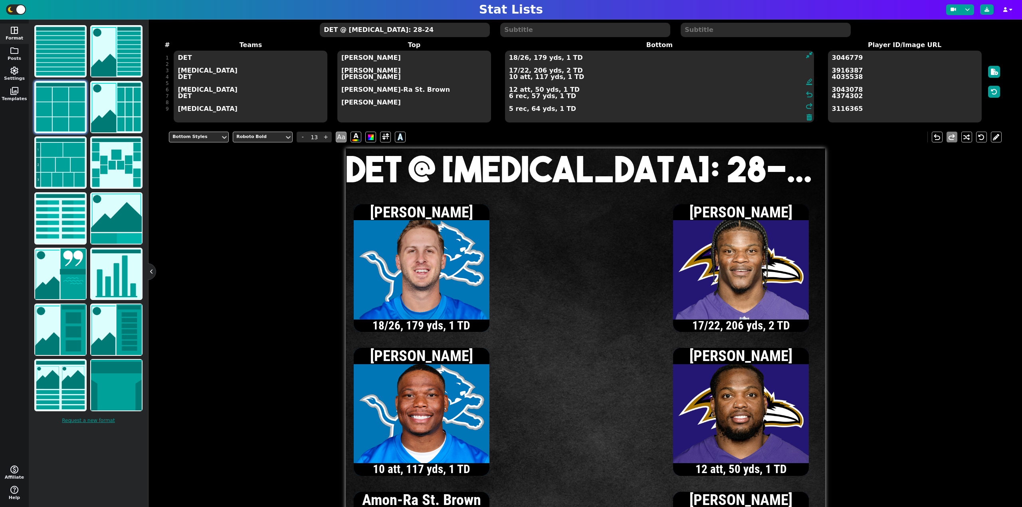
type textarea "18/26, 179 yds, 1 TD 17/22, 206 yds, 2 TD 10 att, 117 yds, 1 TD 12 att, 50 yds,…"
click at [370, 31] on textarea "DET @ [MEDICAL_DATA]: 28-24" at bounding box center [405, 30] width 170 height 14
type input "20"
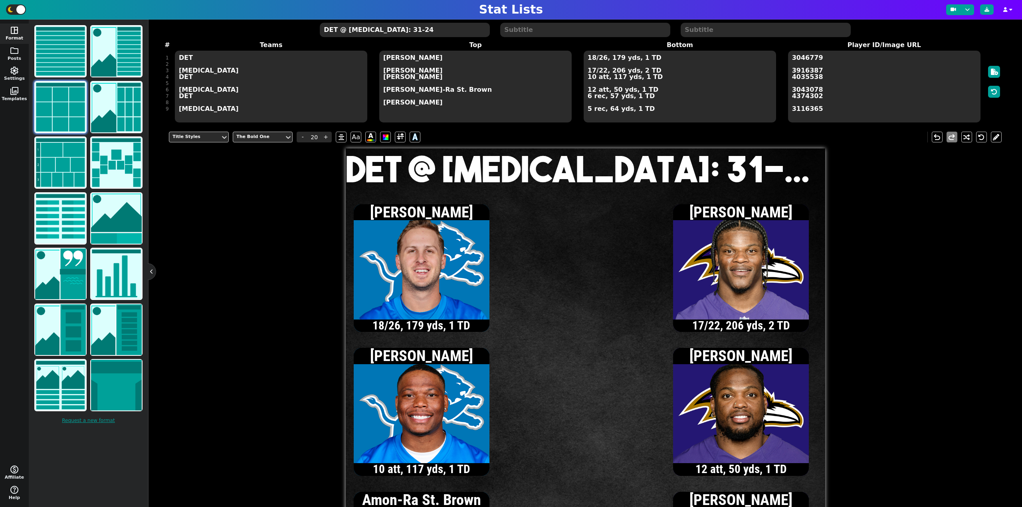
type textarea "DET @ [MEDICAL_DATA]: 31-24"
click at [592, 72] on textarea "18/26, 179 yds, 1 TD 17/22, 206 yds, 2 TD 10 att, 117 yds, 1 TD 12 att, 50 yds,…" at bounding box center [679, 87] width 192 height 72
type input "13"
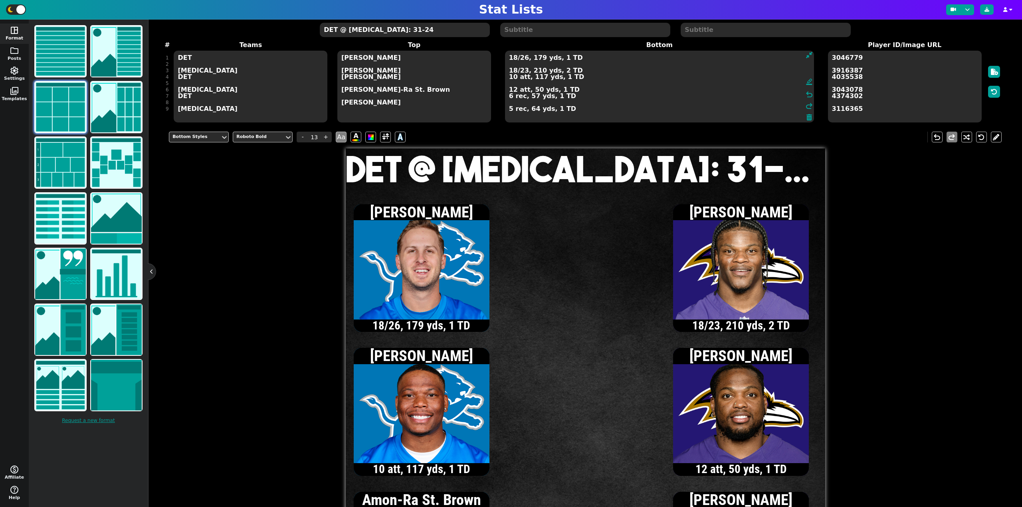
click at [512, 76] on textarea "18/26, 179 yds, 1 TD 18/23, 210 yds, 2 TD 10 att, 117 yds, 1 TD 12 att, 50 yds,…" at bounding box center [659, 87] width 309 height 72
click at [513, 57] on textarea "18/26, 179 yds, 1 TD 18/23, 210 yds, 2 TD 11 att, 120 yds, 1 TD 12 att, 50 yds,…" at bounding box center [659, 87] width 309 height 72
click at [513, 58] on textarea "19/27, 182 yds, 1 TD 18/23, 210 yds, 2 TD 11 att, 120 yds, 1 TD 12 att, 50 yds,…" at bounding box center [659, 87] width 309 height 72
click at [509, 96] on textarea "20/28, 202 yds, 1 TD 18/23, 210 yds, 2 TD 11 att, 120 yds, 1 TD 12 att, 50 yds,…" at bounding box center [659, 87] width 309 height 72
click at [513, 78] on textarea "20/28, 202 yds, 1 TD 18/23, 210 yds, 2 TD 11 att, 120 yds, 1 TD 12 att, 50 yds,…" at bounding box center [659, 87] width 309 height 72
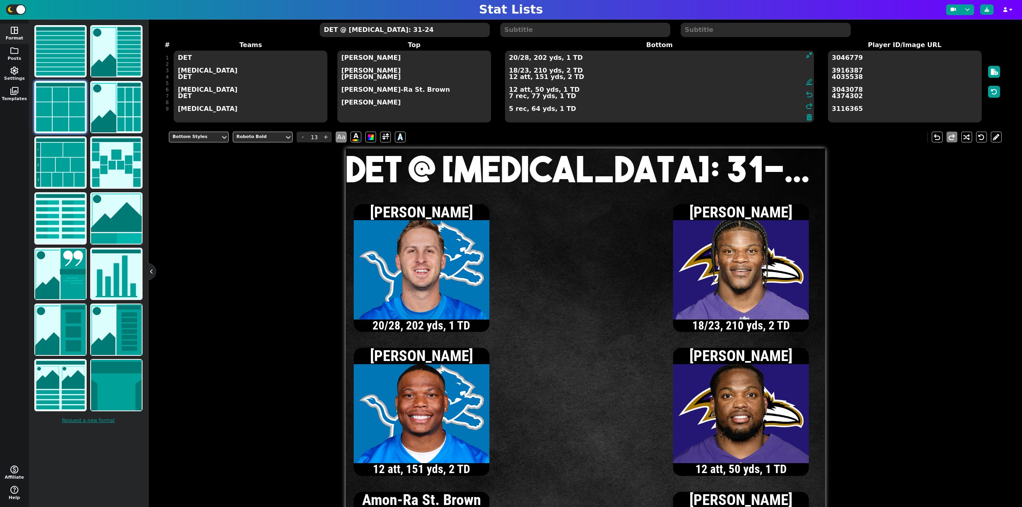
type textarea "20/28, 202 yds, 1 TD 18/23, 210 yds, 2 TD 12 att, 151 yds, 2 TD 12 att, 50 yds,…"
click at [370, 31] on textarea "DET @ [MEDICAL_DATA]: 31-24" at bounding box center [405, 30] width 170 height 14
type input "20"
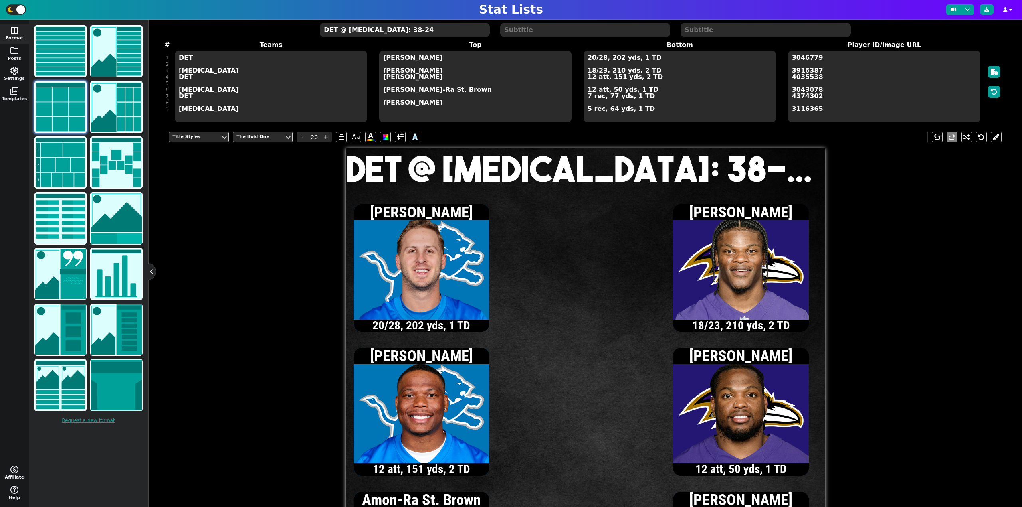
type textarea "DET @ [MEDICAL_DATA]: 38-24"
click at [591, 72] on textarea "20/28, 202 yds, 1 TD 18/23, 210 yds, 2 TD 12 att, 151 yds, 2 TD 12 att, 50 yds,…" at bounding box center [679, 87] width 192 height 72
type input "13"
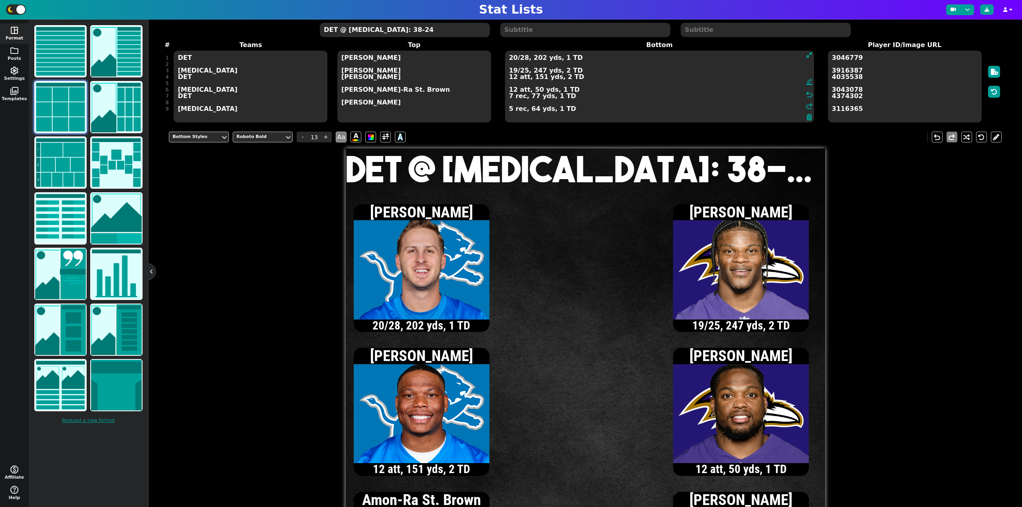
click at [513, 70] on textarea "20/28, 202 yds, 1 TD 19/25, 247 yds, 2 TD 12 att, 151 yds, 2 TD 12 att, 50 yds,…" at bounding box center [659, 87] width 309 height 72
click at [513, 70] on textarea "20/28, 202 yds, 1 TD 20/26, 261 yds, 2 TD 12 att, 151 yds, 2 TD 12 att, 50 yds,…" at bounding box center [659, 87] width 309 height 72
click at [510, 109] on textarea "20/28, 202 yds, 1 TD 21/27, 288 yds, 3 TD 12 att, 151 yds, 2 TD 12 att, 50 yds,…" at bounding box center [659, 87] width 309 height 72
type textarea "20/28, 202 yds, 1 TD 21/27, 288 yds, 3 TD 12 att, 151 yds, 2 TD 12 att, 50 yds,…"
click at [388, 32] on textarea "DET @ [MEDICAL_DATA]: 38-24" at bounding box center [405, 30] width 170 height 14
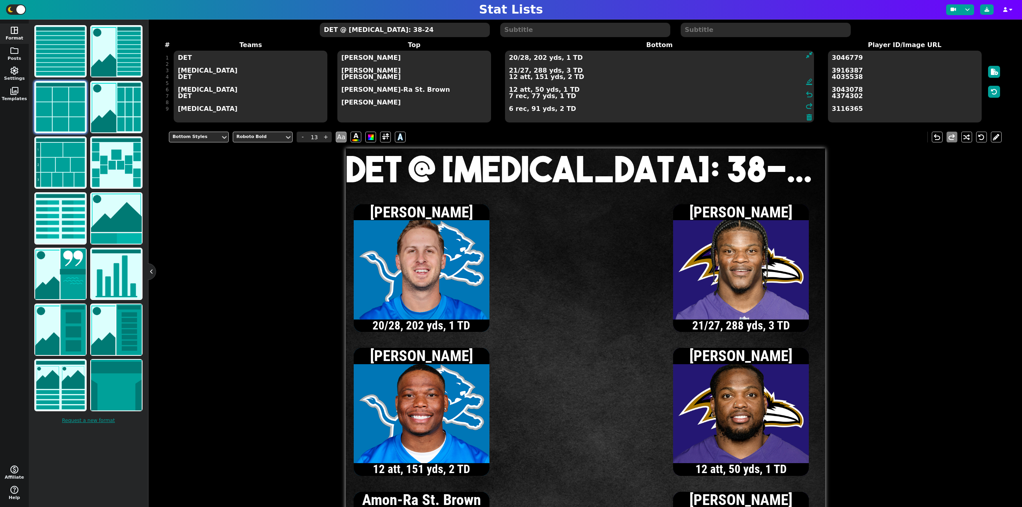
type input "20"
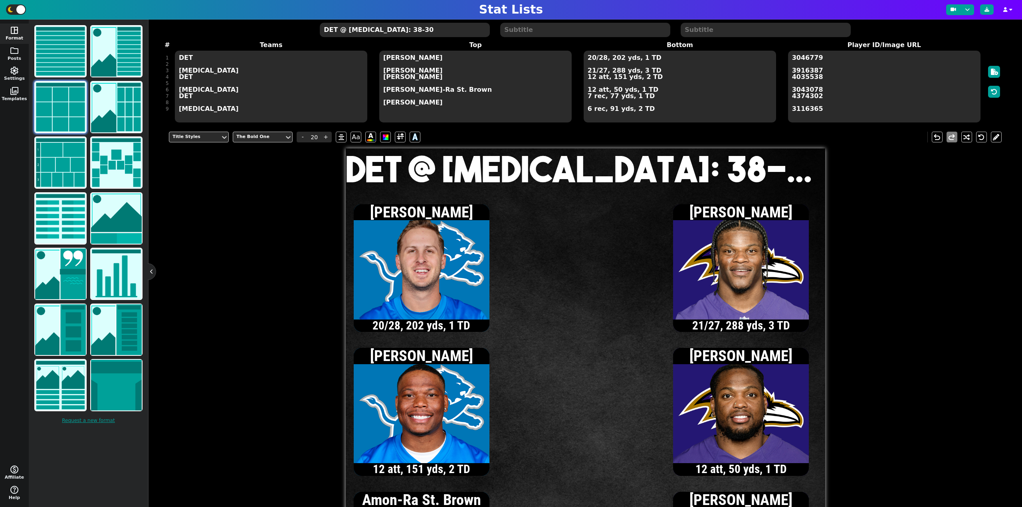
type textarea "DET @ [MEDICAL_DATA]: 38-30"
click at [987, 11] on icon at bounding box center [986, 9] width 5 height 5
